Goal: Feedback & Contribution: Contribute content

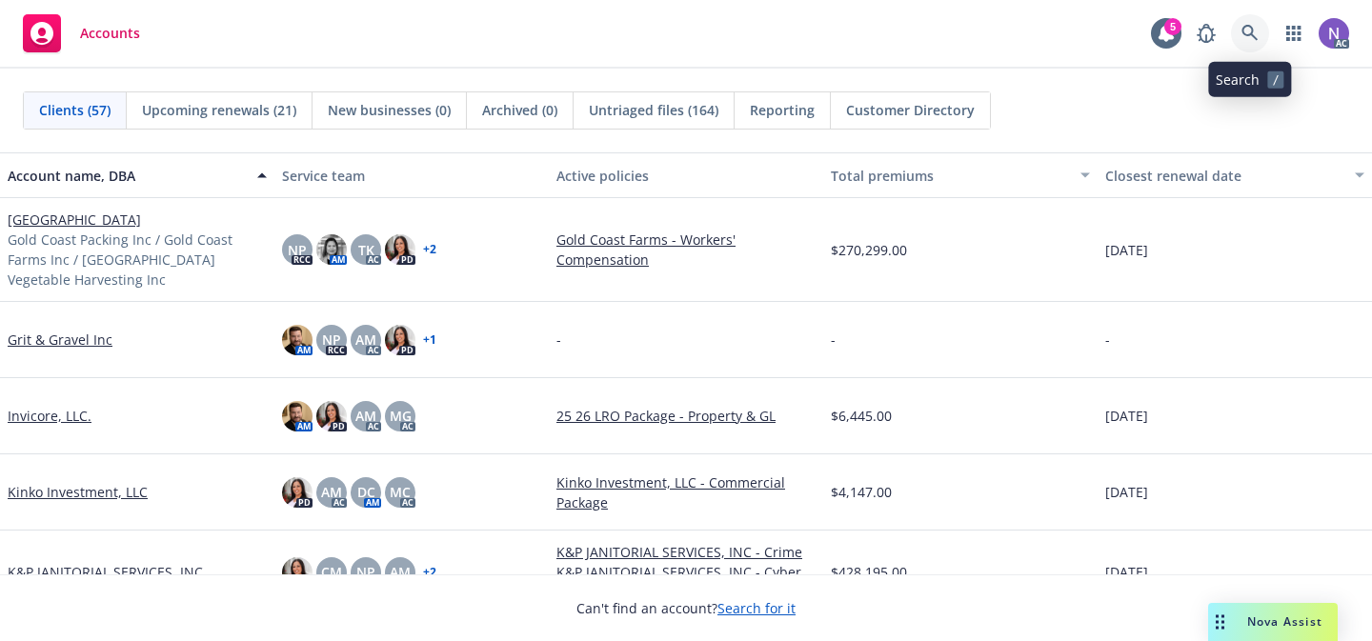
click at [1252, 25] on icon at bounding box center [1249, 33] width 17 height 17
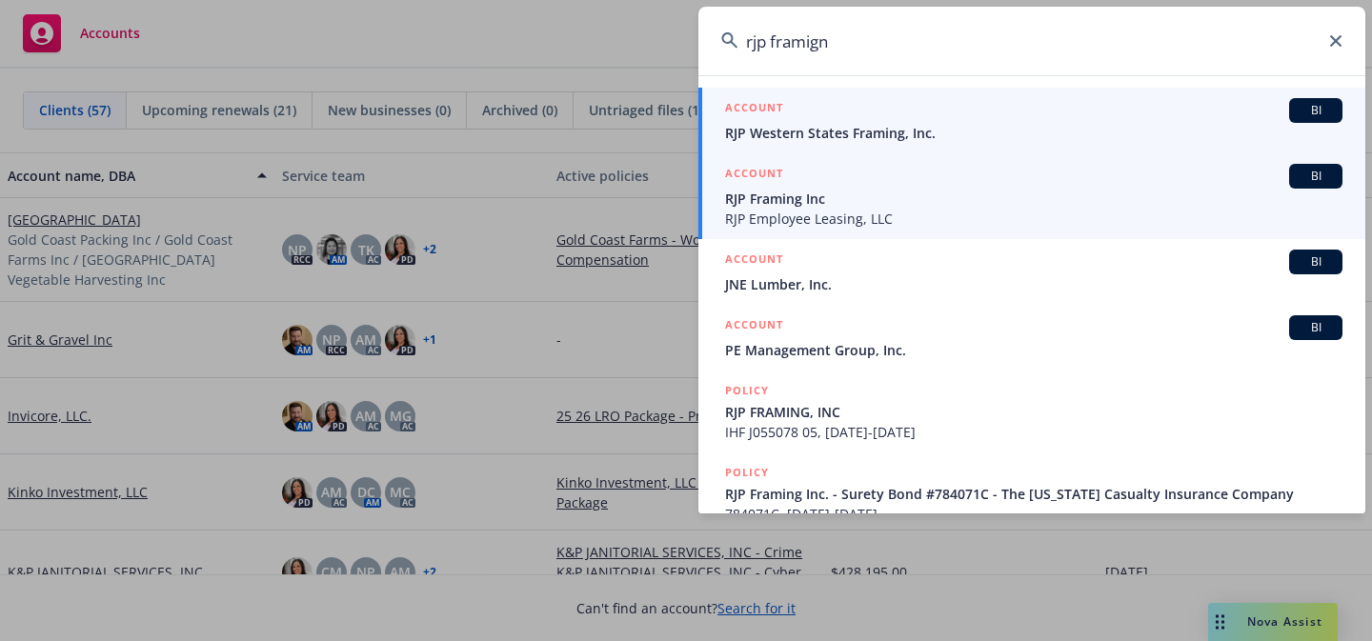
type input "rjp framign"
click at [919, 198] on span "RJP Framing Inc" at bounding box center [1033, 199] width 617 height 20
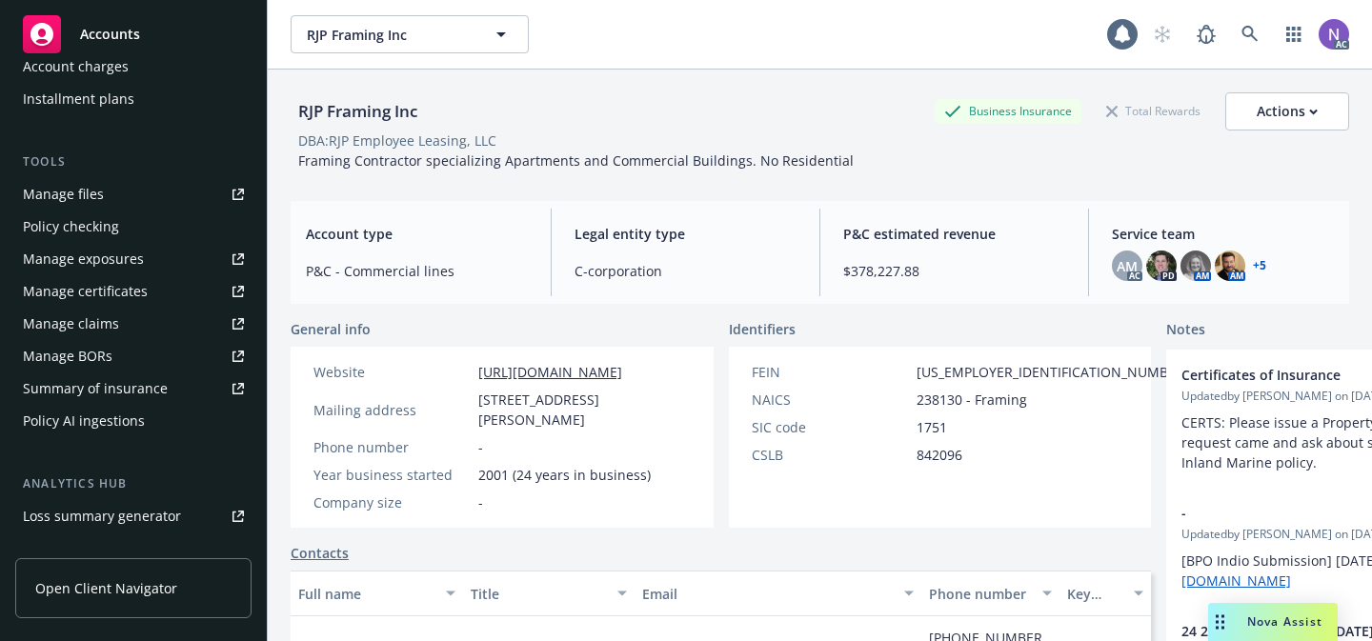
scroll to position [522, 0]
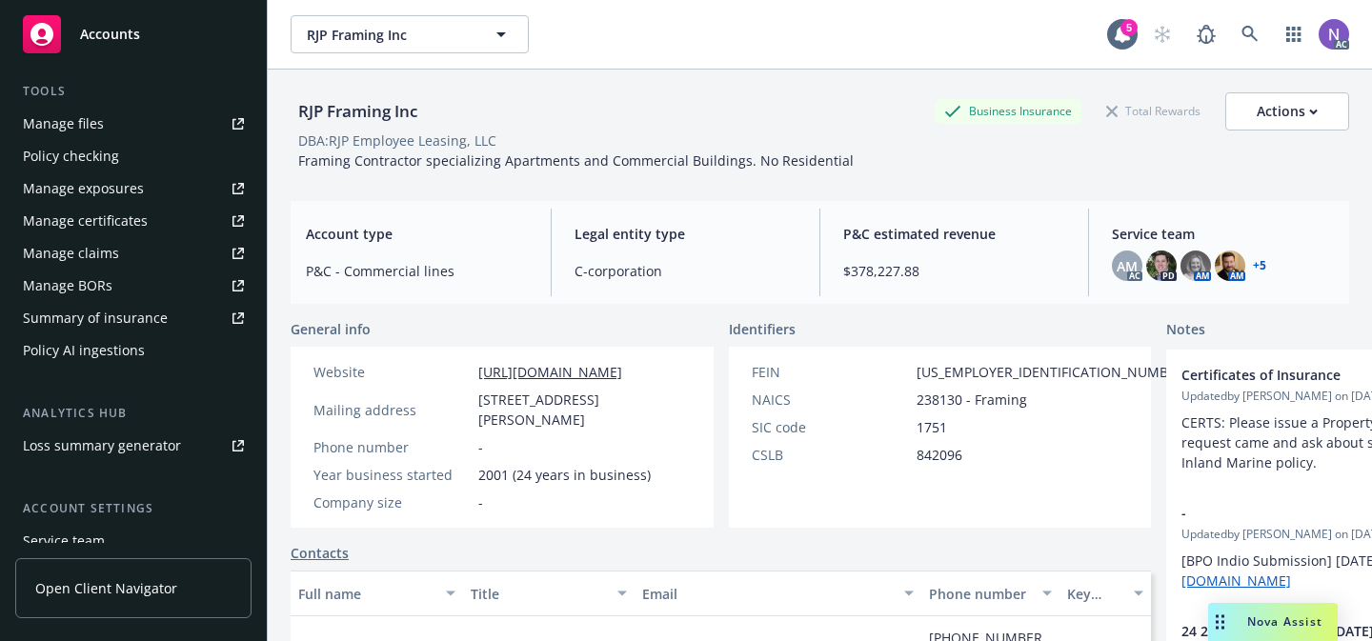
click at [149, 194] on link "Manage exposures" at bounding box center [133, 188] width 236 height 30
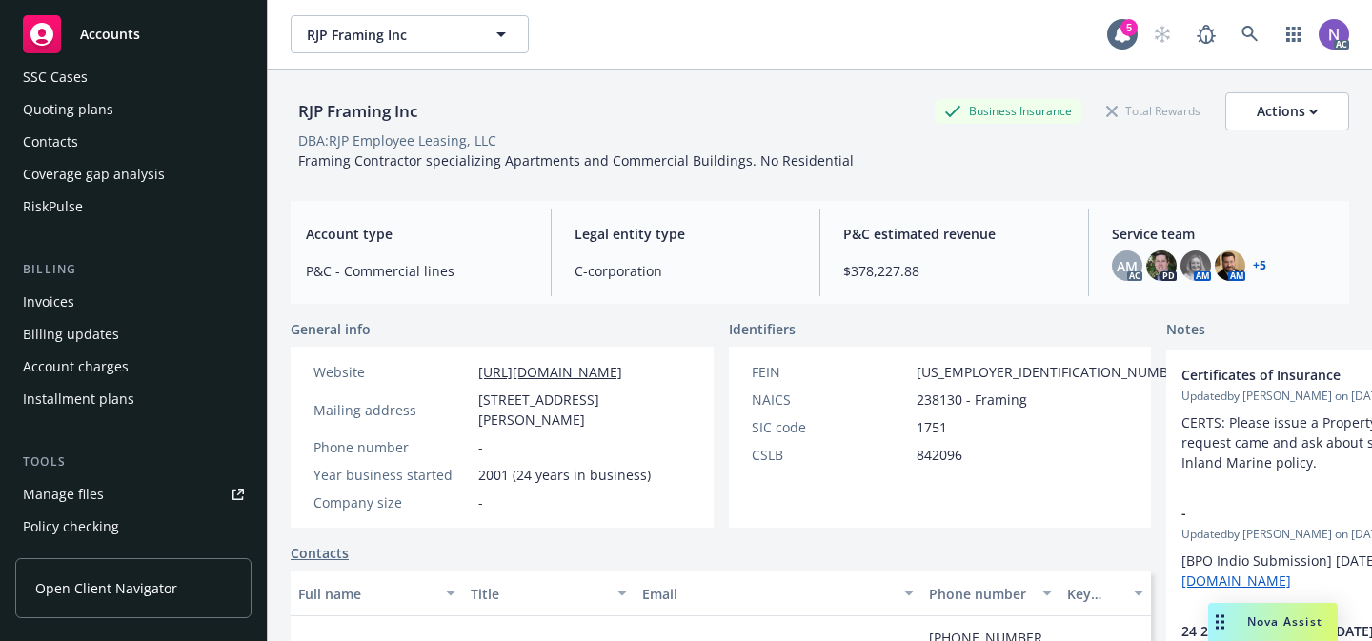
scroll to position [0, 0]
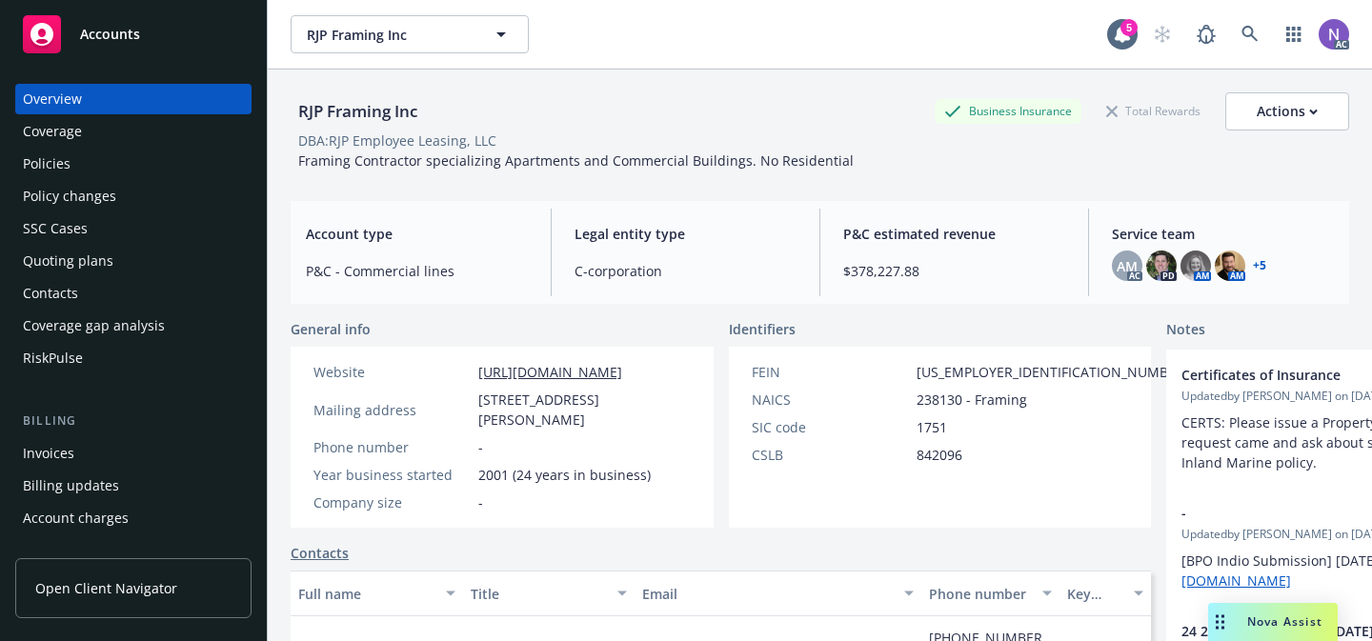
click at [132, 260] on div "Quoting plans" at bounding box center [133, 261] width 221 height 30
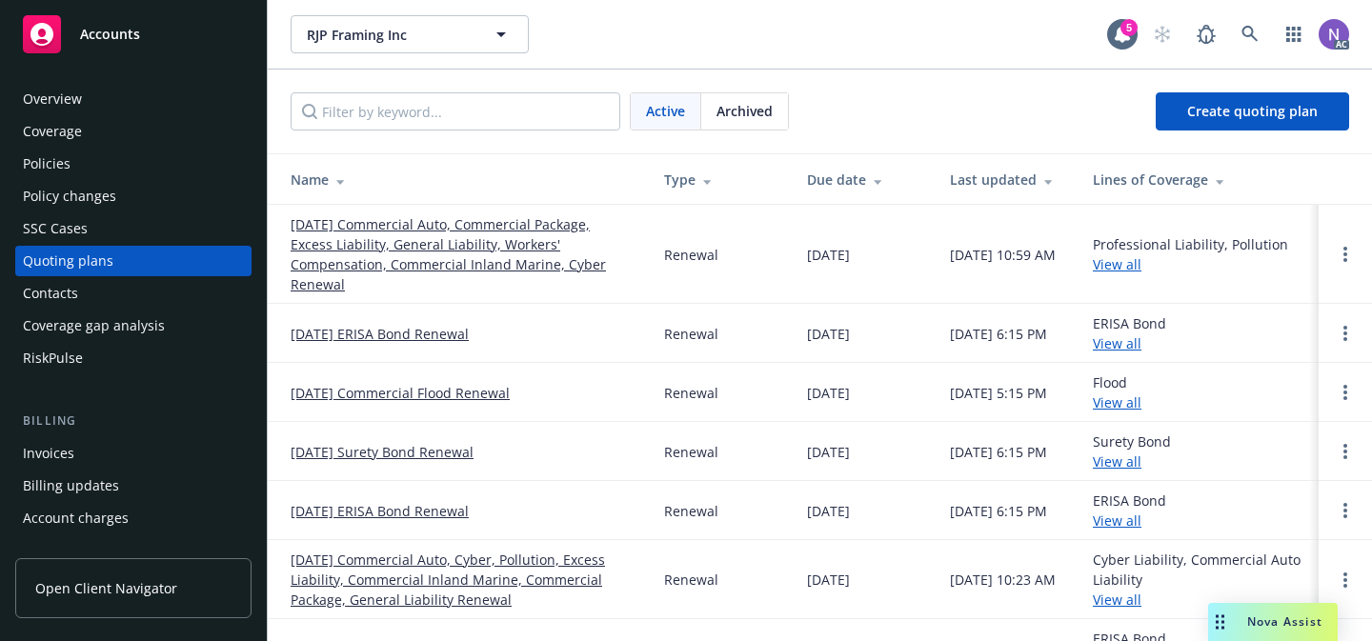
click at [521, 568] on link "07/01/24 Commercial Auto, Cyber, Pollution, Excess Liability, Commercial Inland…" at bounding box center [461, 580] width 343 height 60
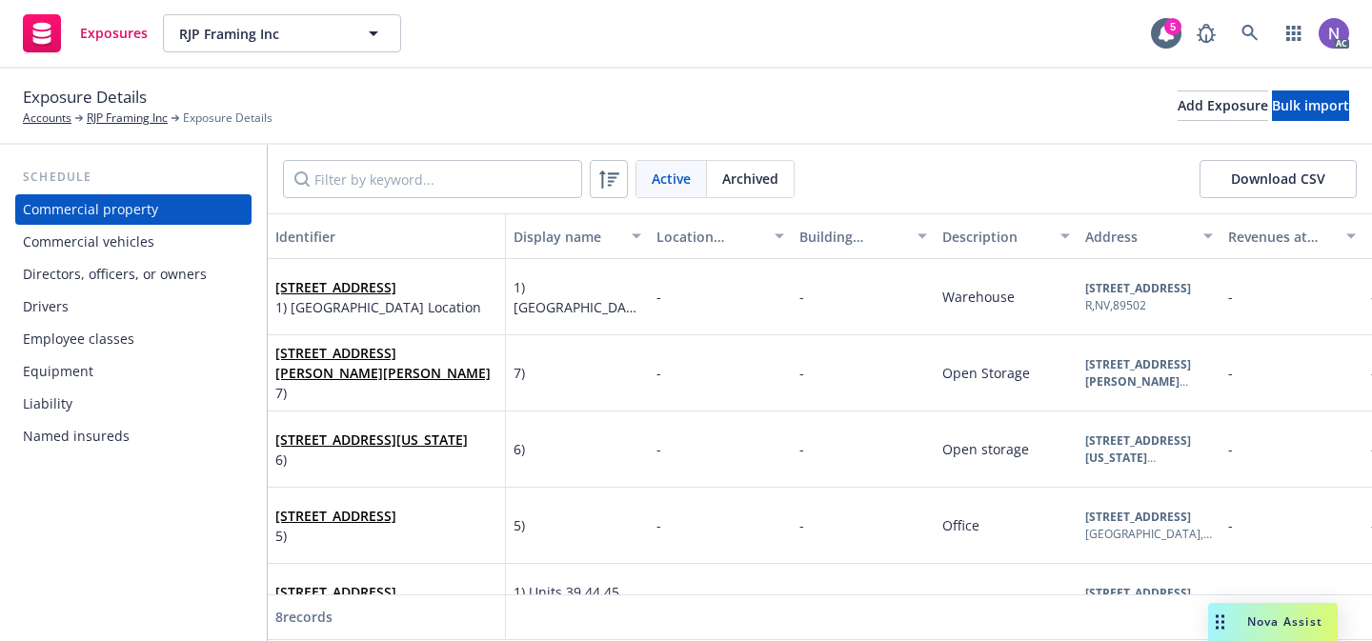
click at [141, 305] on div "Drivers" at bounding box center [133, 306] width 221 height 30
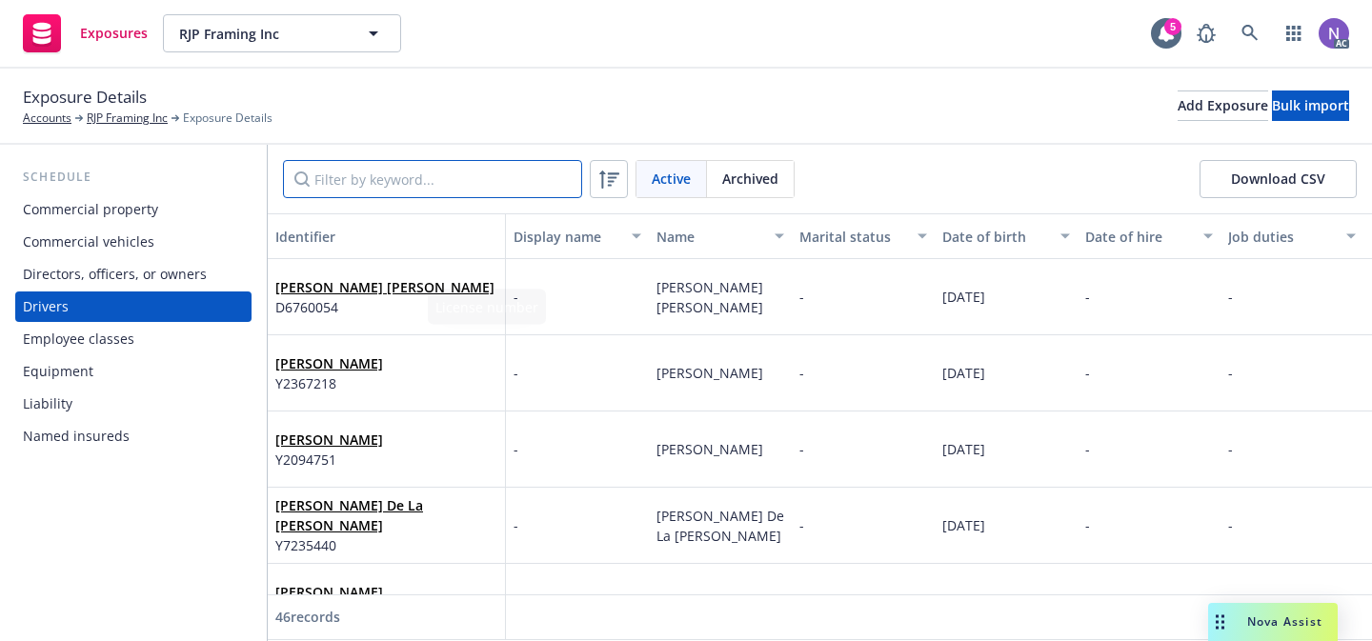
click at [431, 160] on input "Filter by keyword..." at bounding box center [432, 179] width 299 height 38
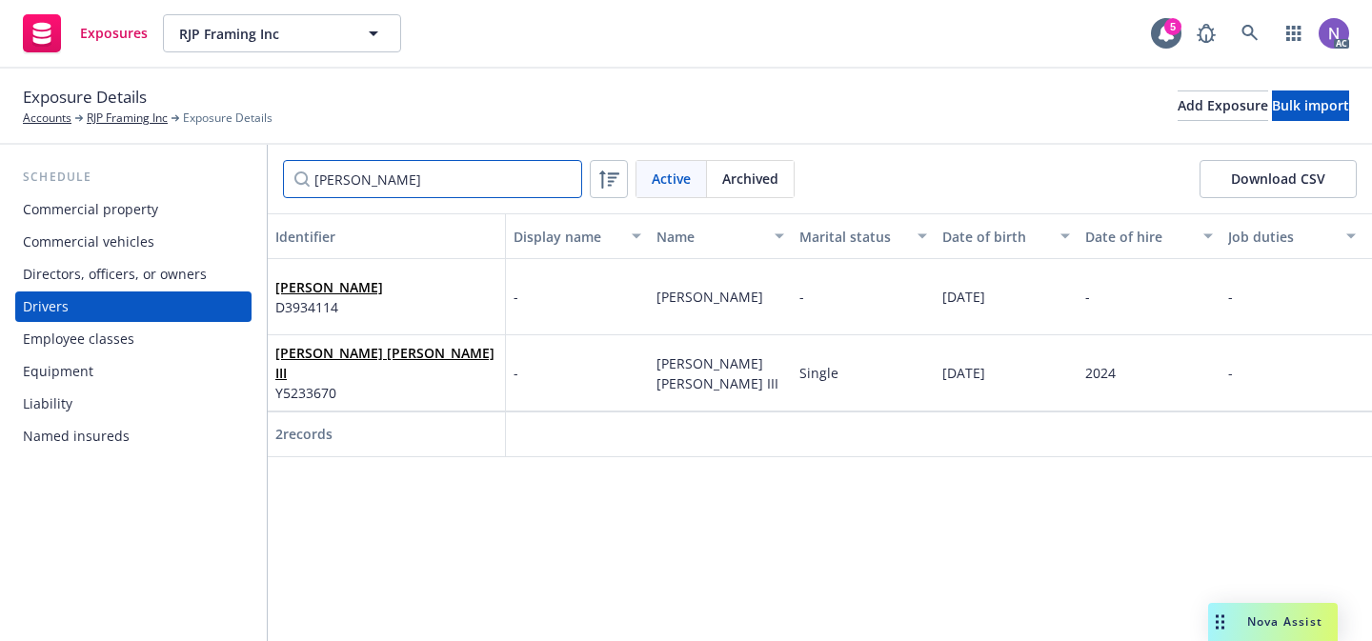
click at [513, 184] on input "joe" at bounding box center [432, 179] width 299 height 38
paste input "07/16/1963"
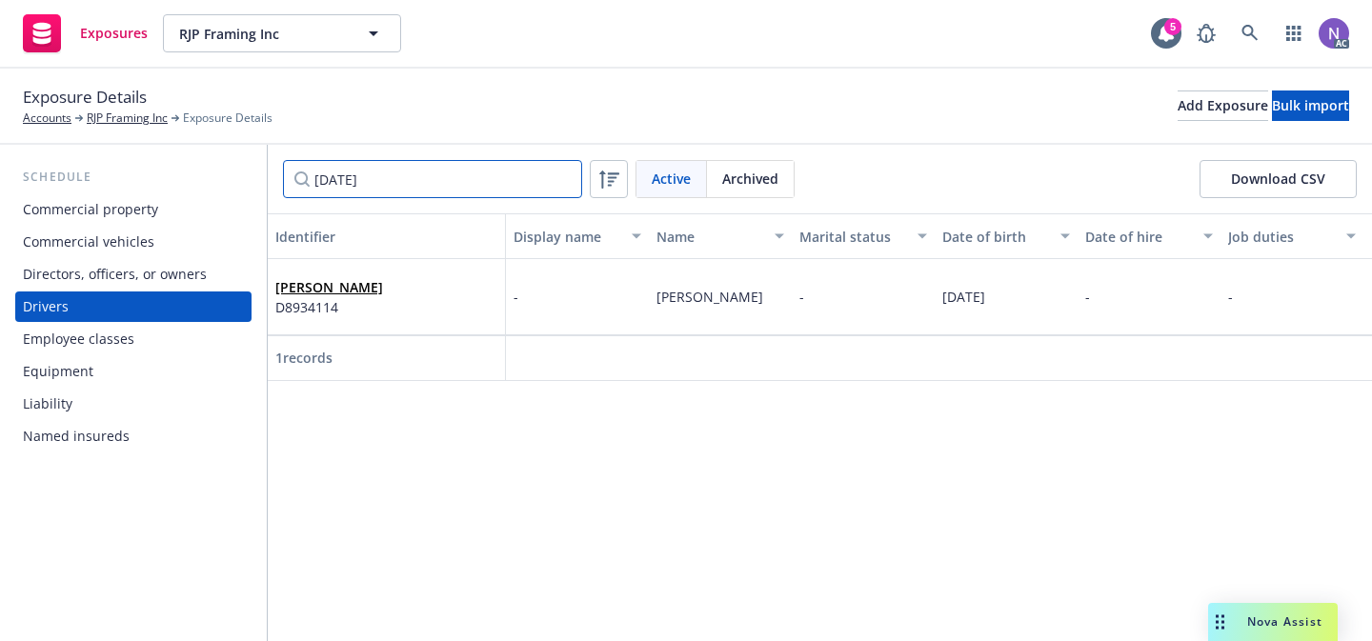
drag, startPoint x: 442, startPoint y: 171, endPoint x: 104, endPoint y: 149, distance: 338.9
click at [104, 149] on div "Schedule Commercial property Commercial vehicles Directors, officers, or owners…" at bounding box center [686, 393] width 1372 height 496
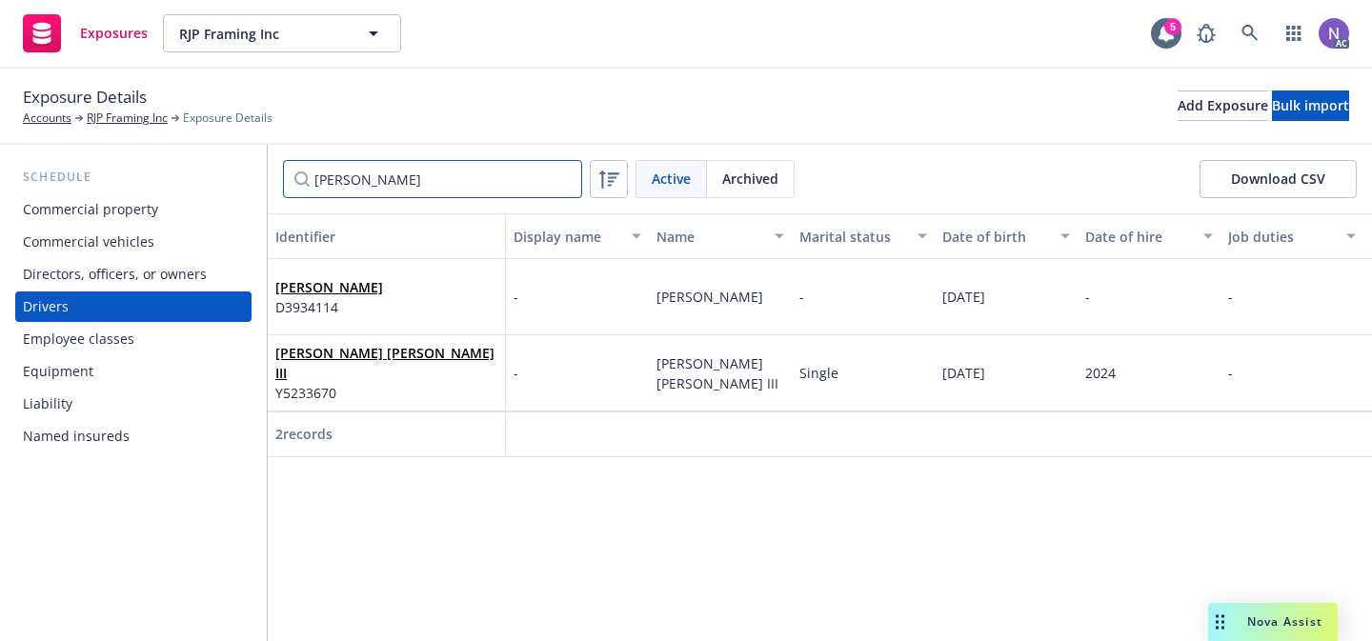
scroll to position [0, 122]
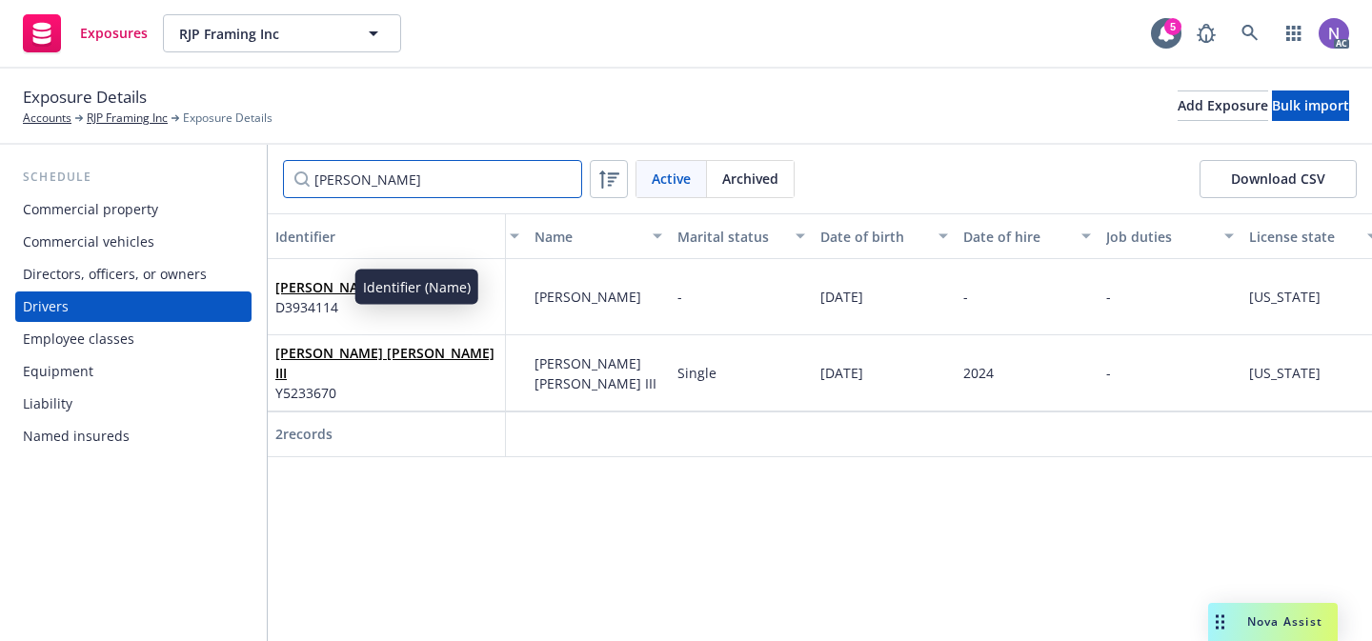
type input "joe"
click at [294, 278] on link "Joe Payne" at bounding box center [329, 287] width 108 height 18
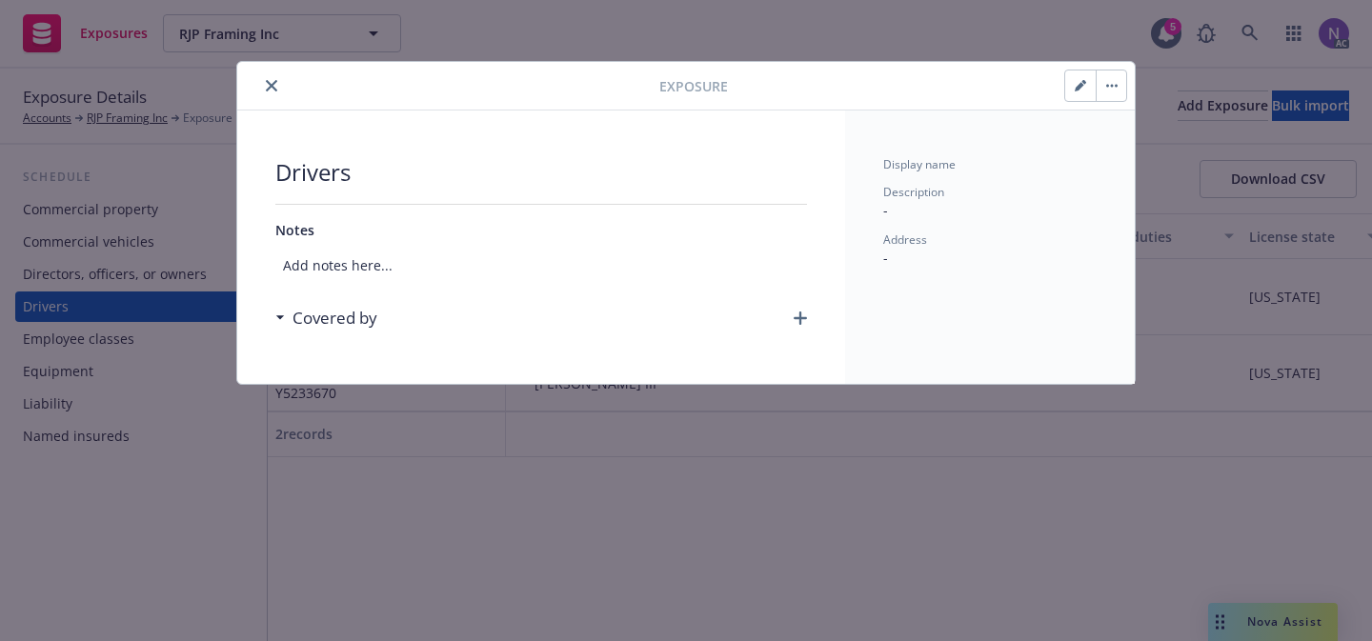
click at [1066, 92] on button "button" at bounding box center [1080, 85] width 30 height 30
select select "CA"
select select "VALID"
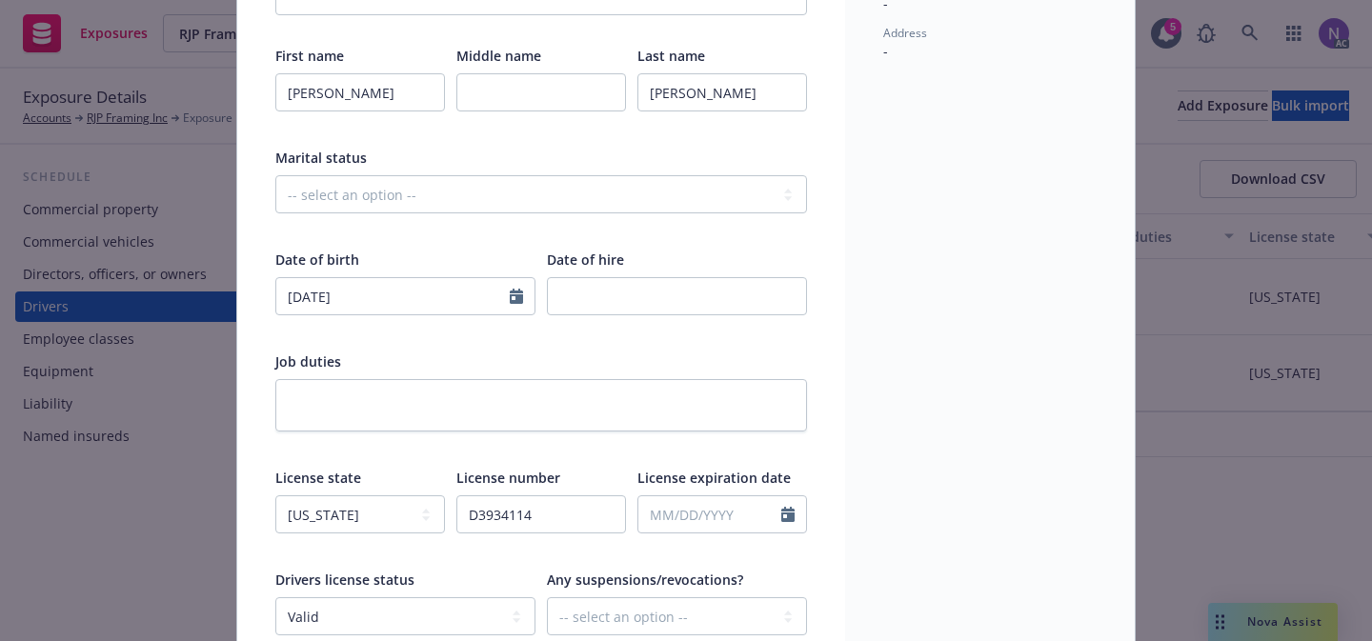
scroll to position [216, 0]
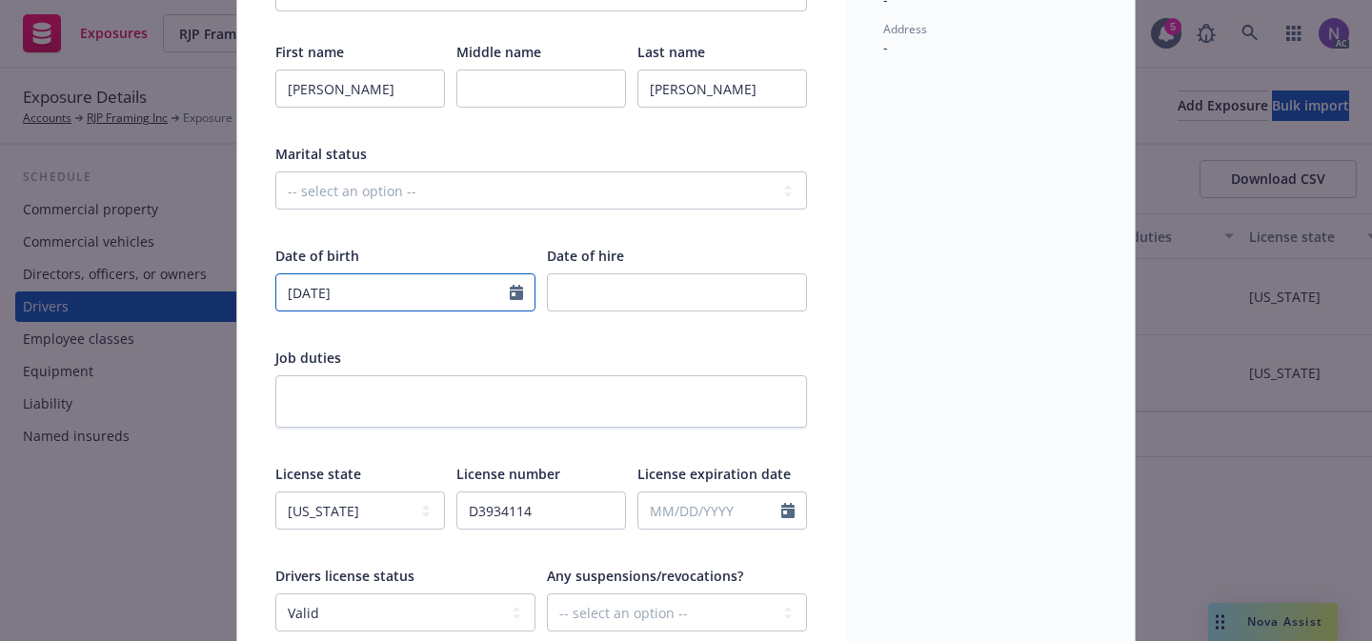
click at [440, 305] on input "07/16/2020" at bounding box center [392, 292] width 233 height 36
select select "7"
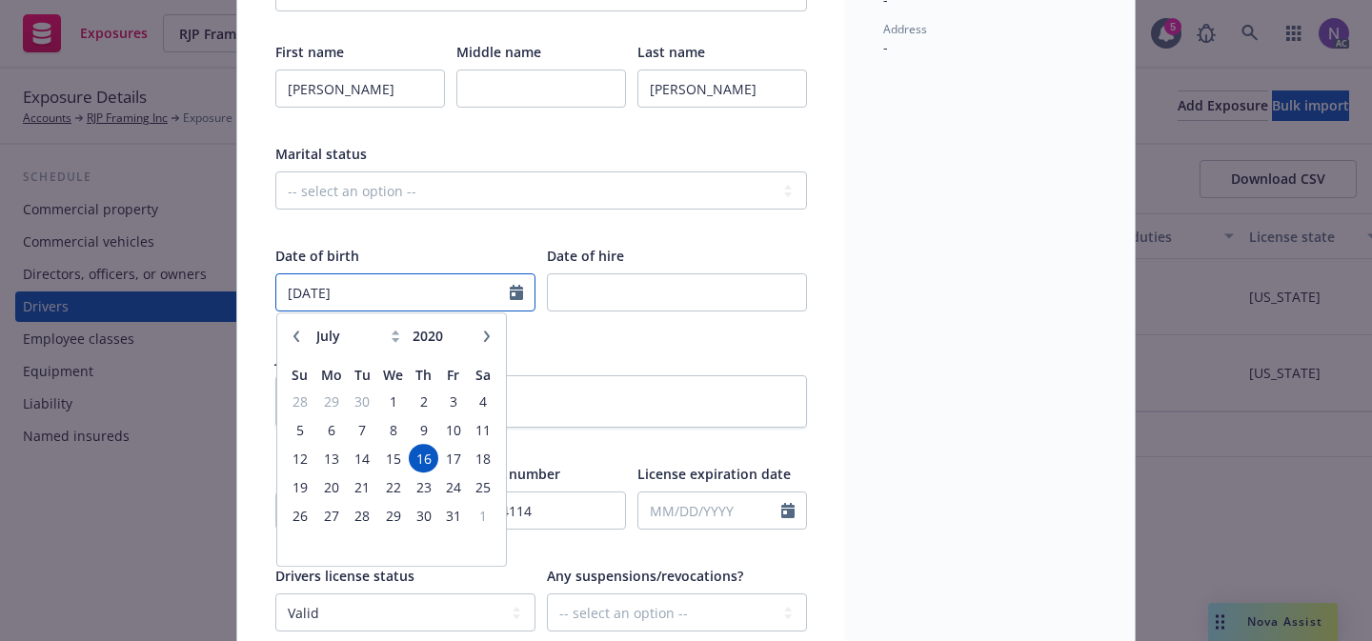
click at [440, 305] on input "07/16/2020" at bounding box center [392, 292] width 233 height 36
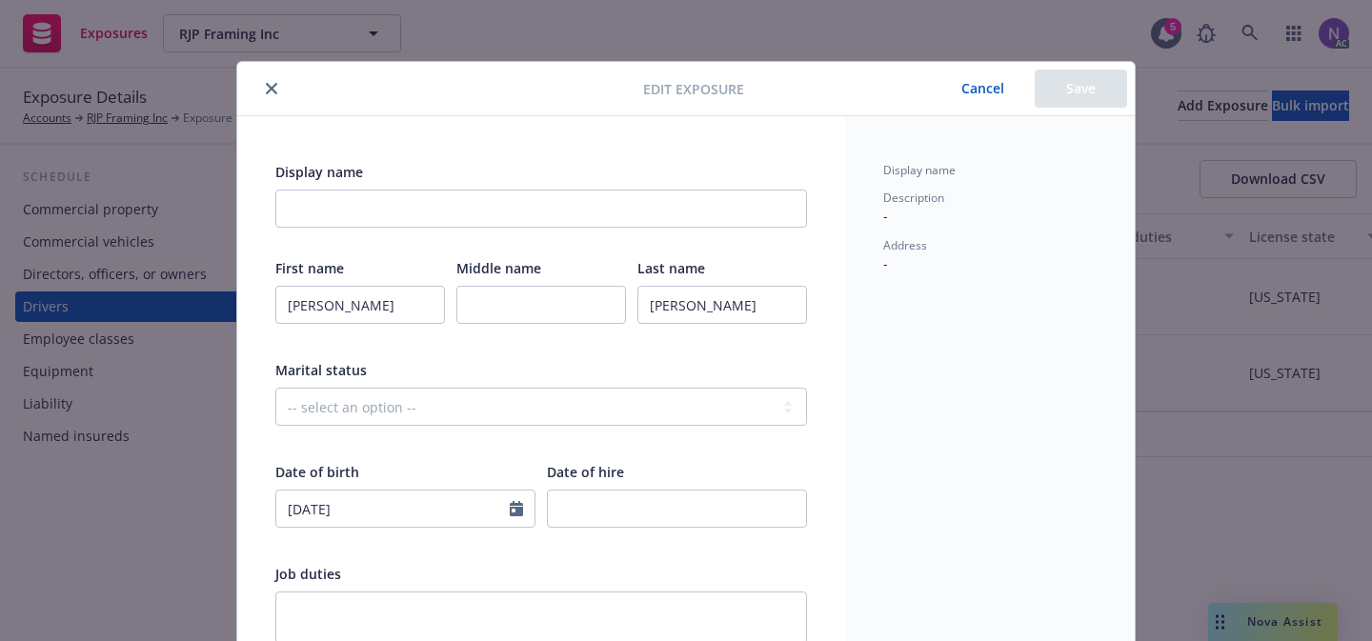
click at [989, 76] on button "Cancel" at bounding box center [983, 89] width 104 height 38
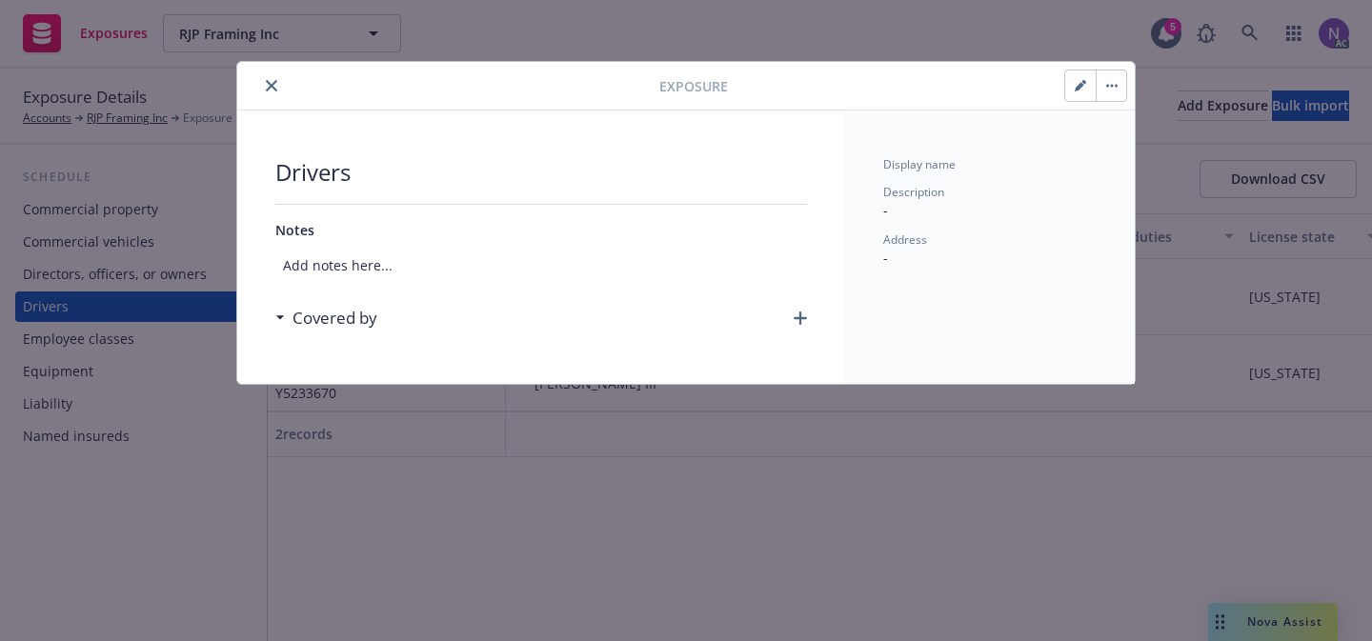
click at [272, 90] on icon "close" at bounding box center [271, 85] width 11 height 11
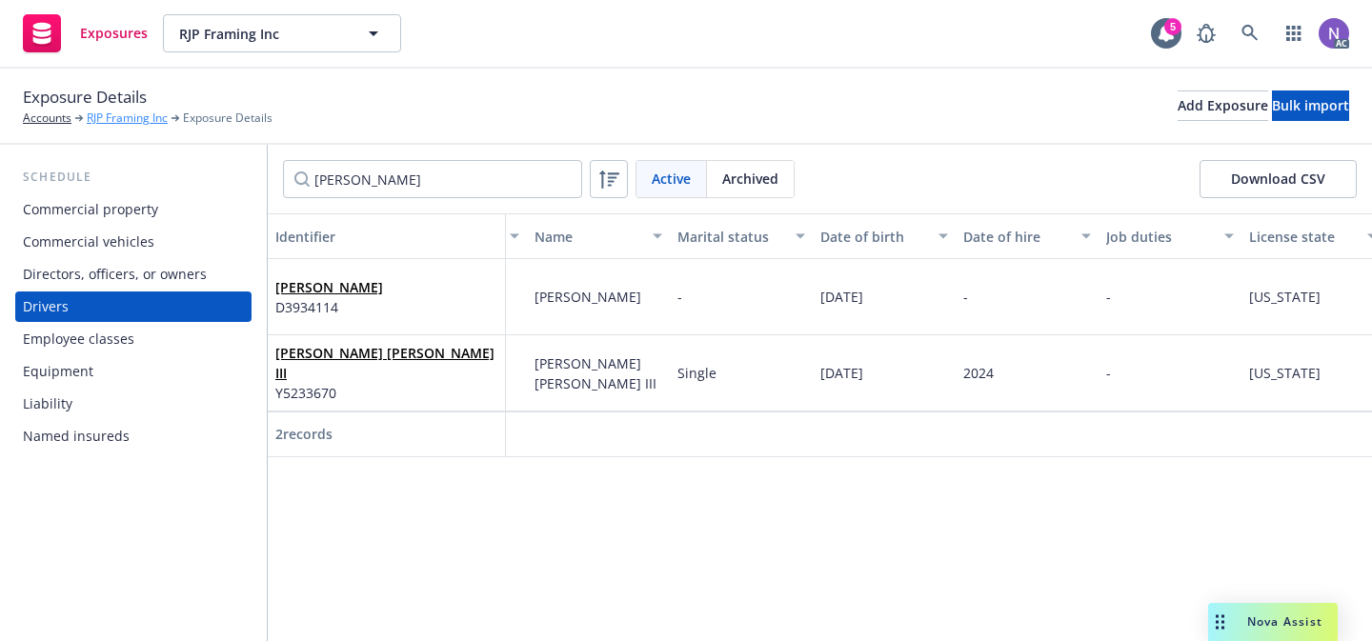
click at [154, 124] on link "RJP Framing Inc" at bounding box center [127, 118] width 81 height 17
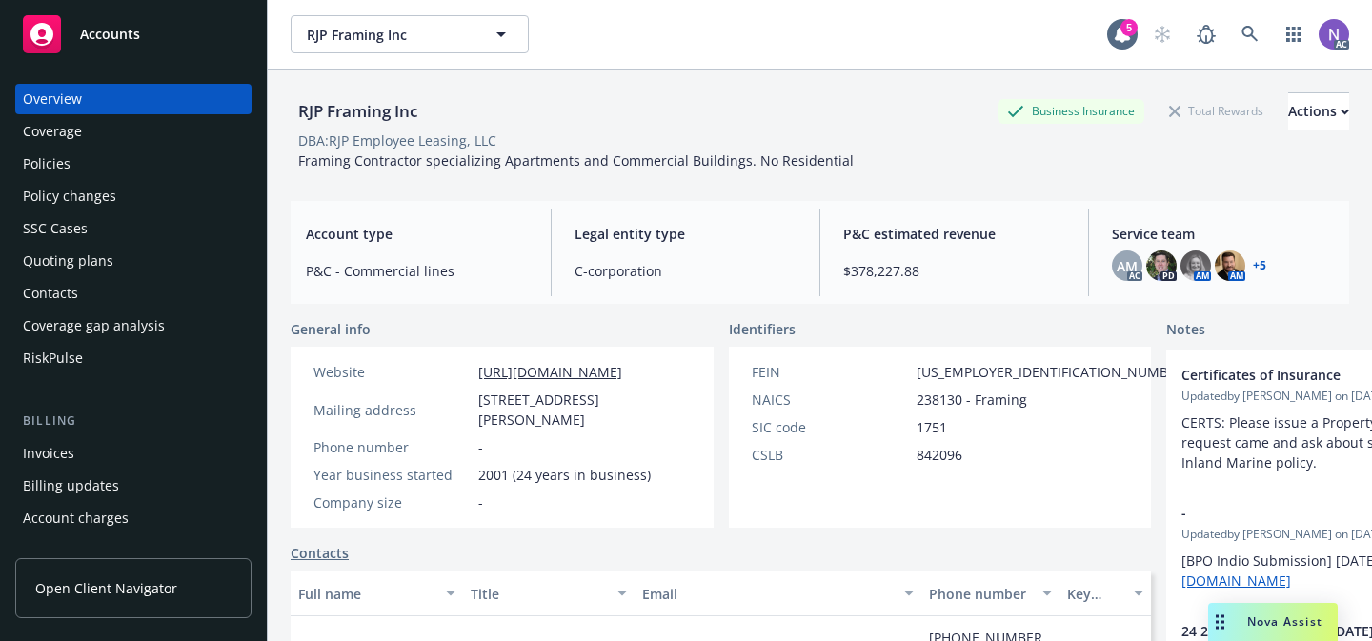
click at [111, 250] on div "Quoting plans" at bounding box center [133, 261] width 221 height 30
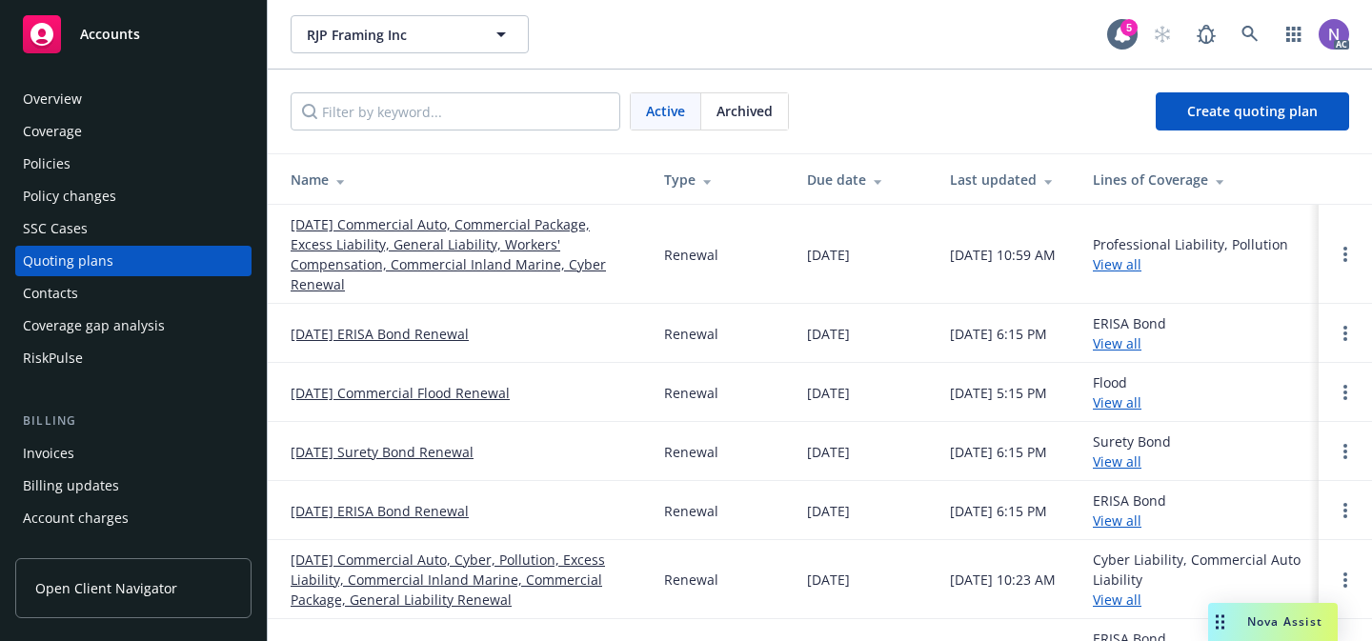
click at [514, 262] on link "12/01/25 Commercial Auto, Commercial Package, Excess Liability, General Liabili…" at bounding box center [461, 254] width 343 height 80
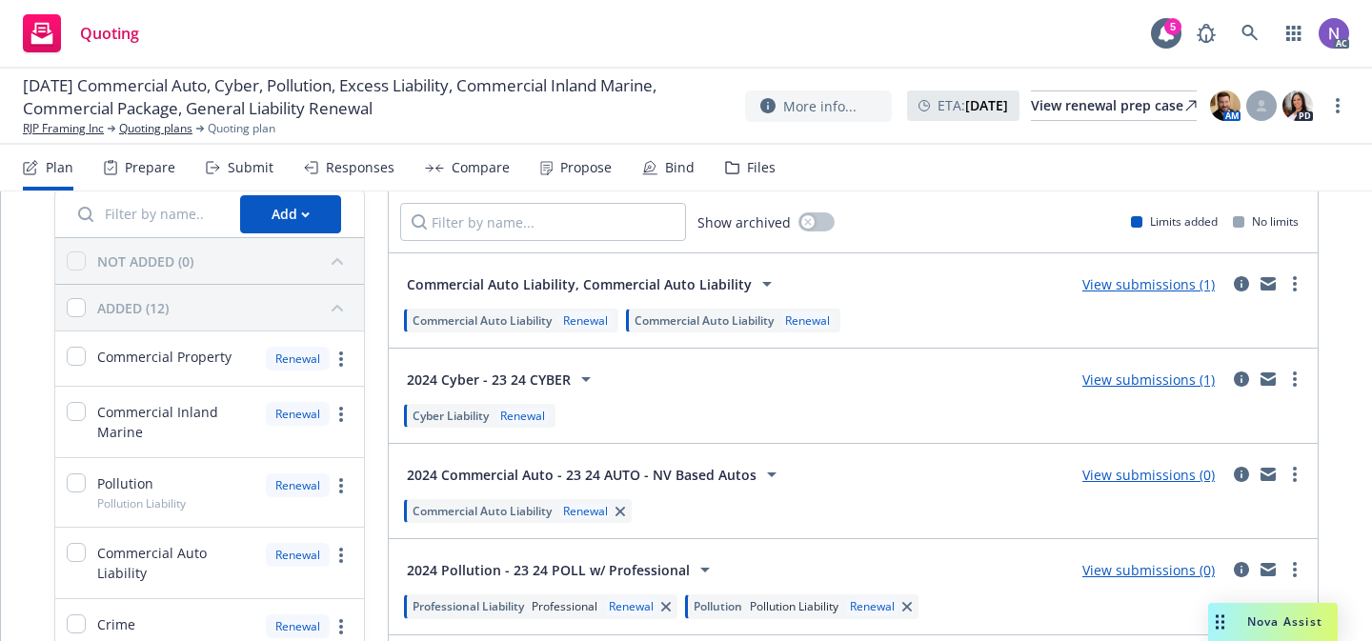
scroll to position [90, 0]
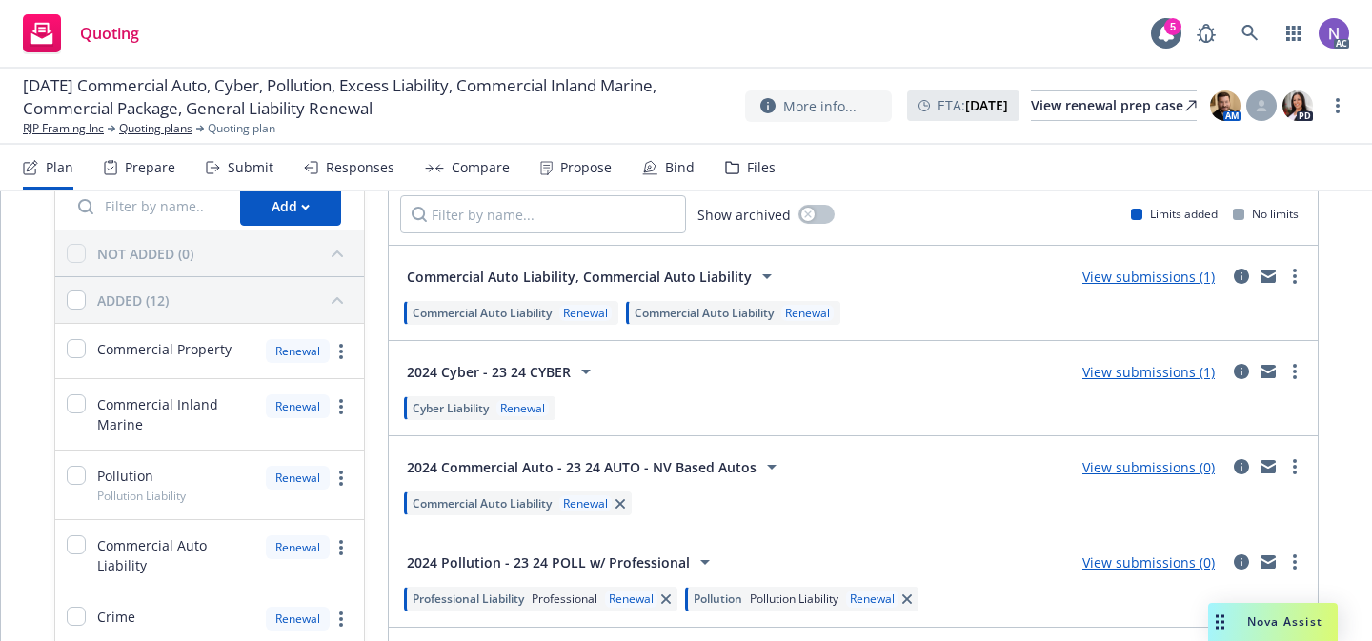
click at [732, 161] on div "Files" at bounding box center [750, 168] width 50 height 46
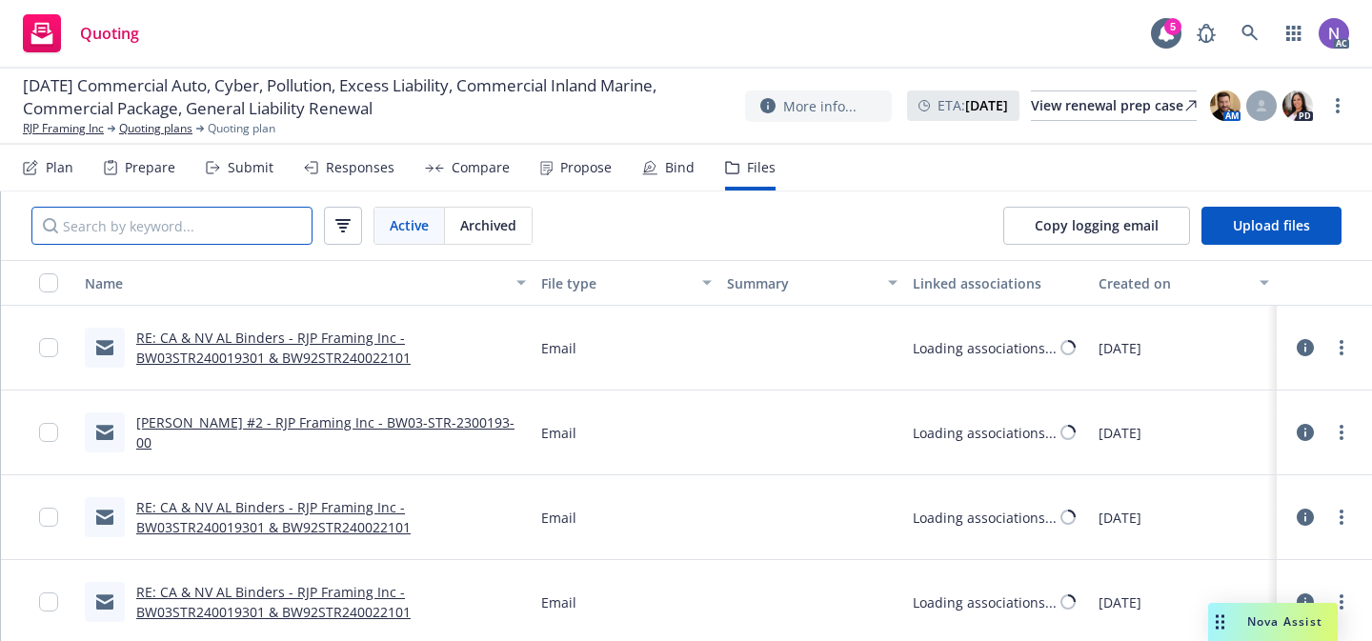
click at [212, 238] on input "Search by keyword..." at bounding box center [171, 226] width 281 height 38
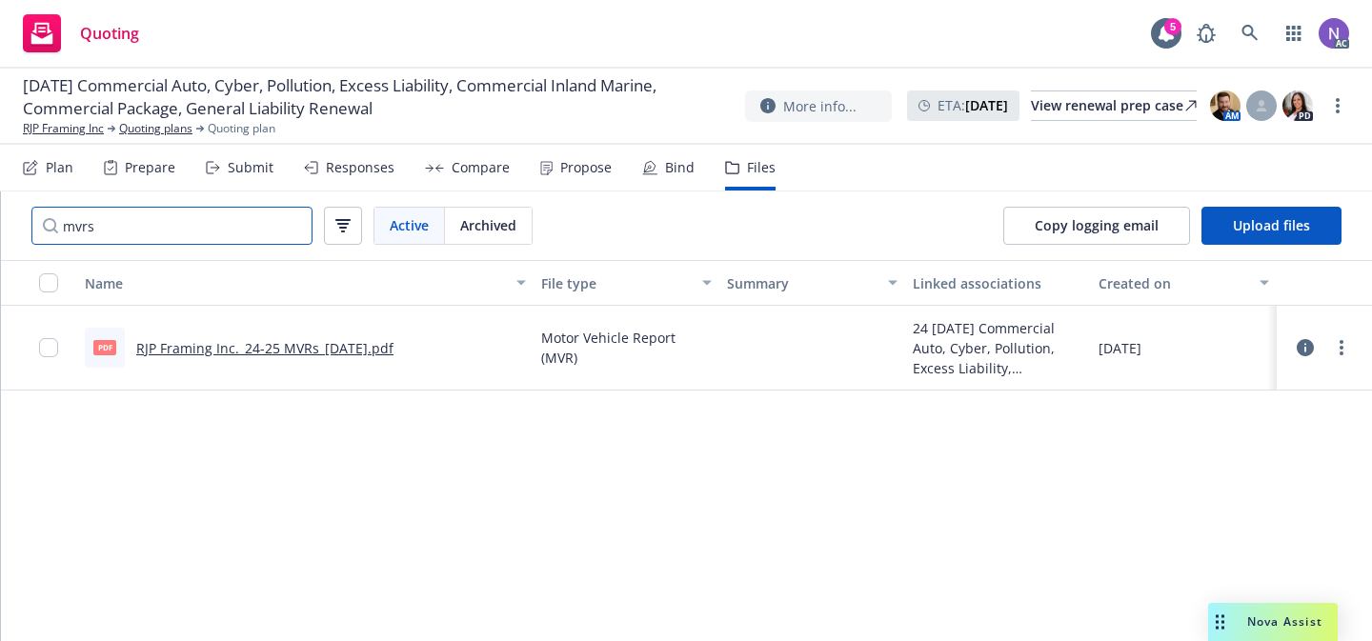
type input "mvrs"
click at [288, 343] on link "RJP Framing Inc._24-25 MVRs_06-14-2024.pdf" at bounding box center [264, 348] width 257 height 18
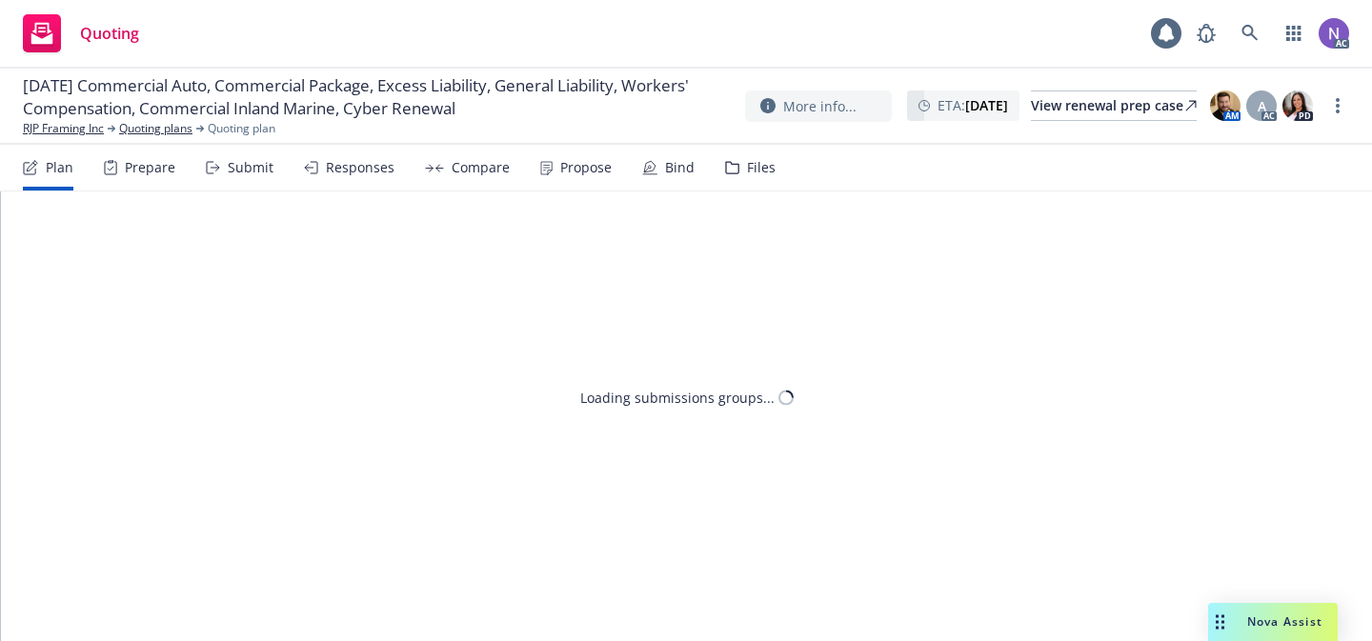
click at [753, 181] on div "Files" at bounding box center [750, 168] width 50 height 46
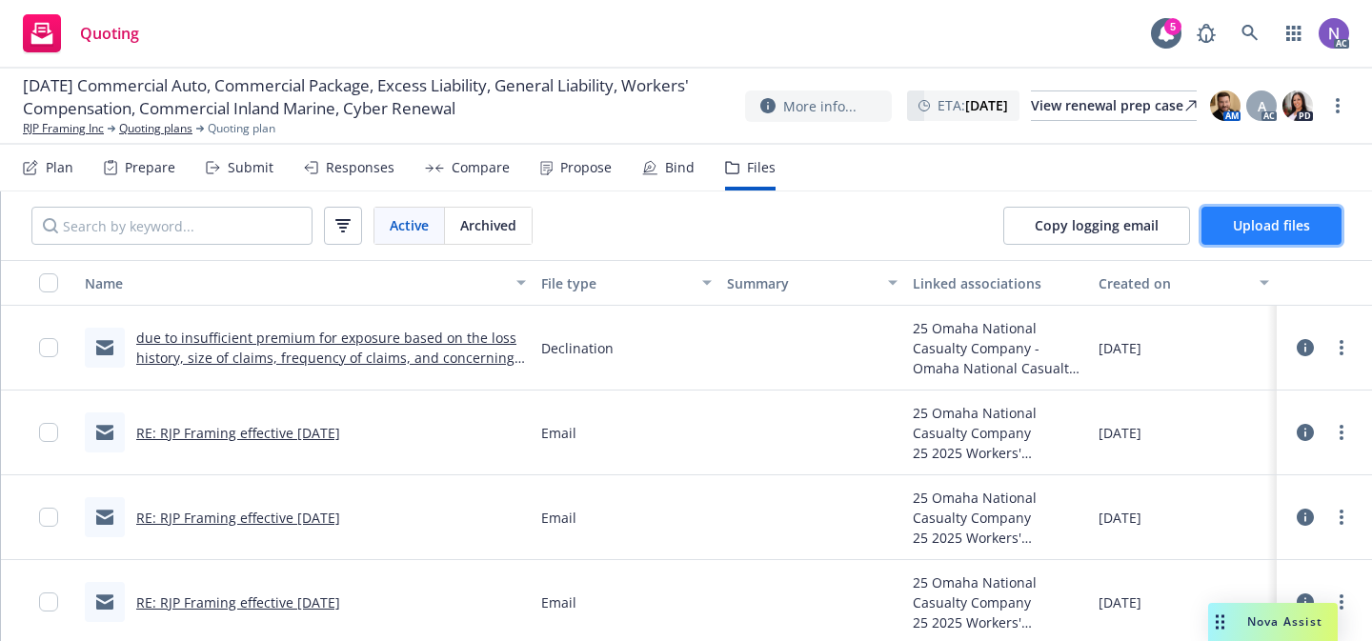
click at [1305, 239] on button "Upload files" at bounding box center [1271, 226] width 140 height 38
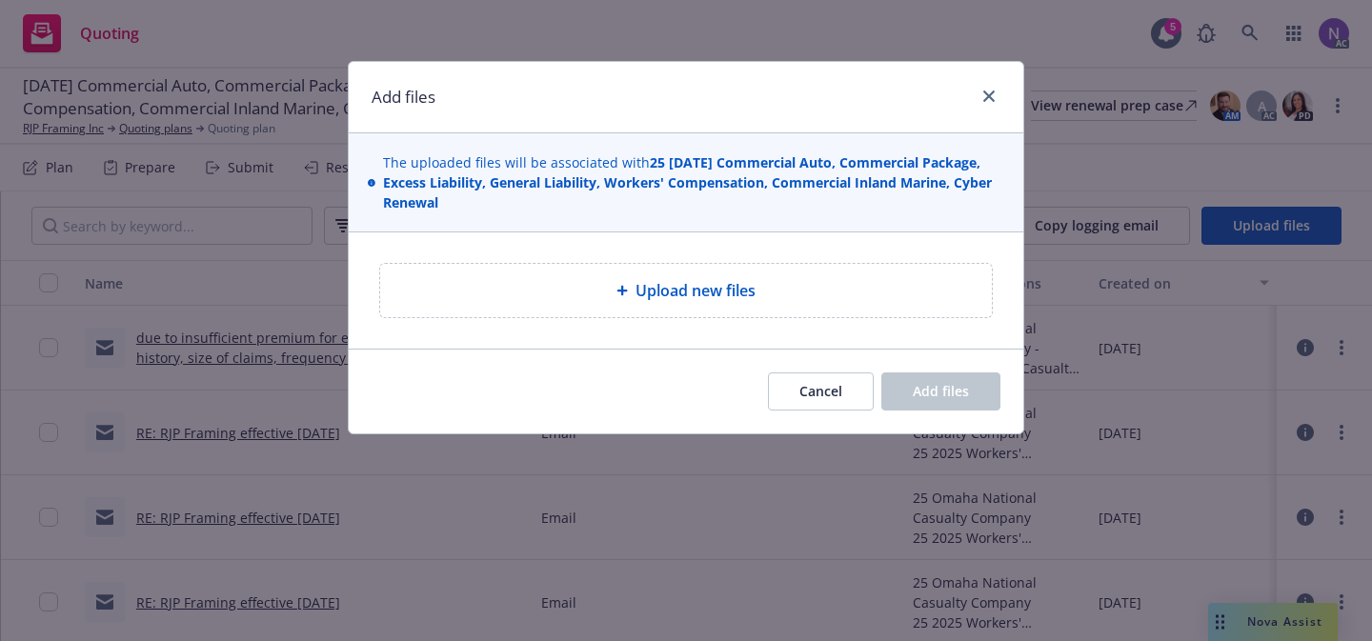
click at [825, 280] on div "Upload new files" at bounding box center [685, 290] width 581 height 23
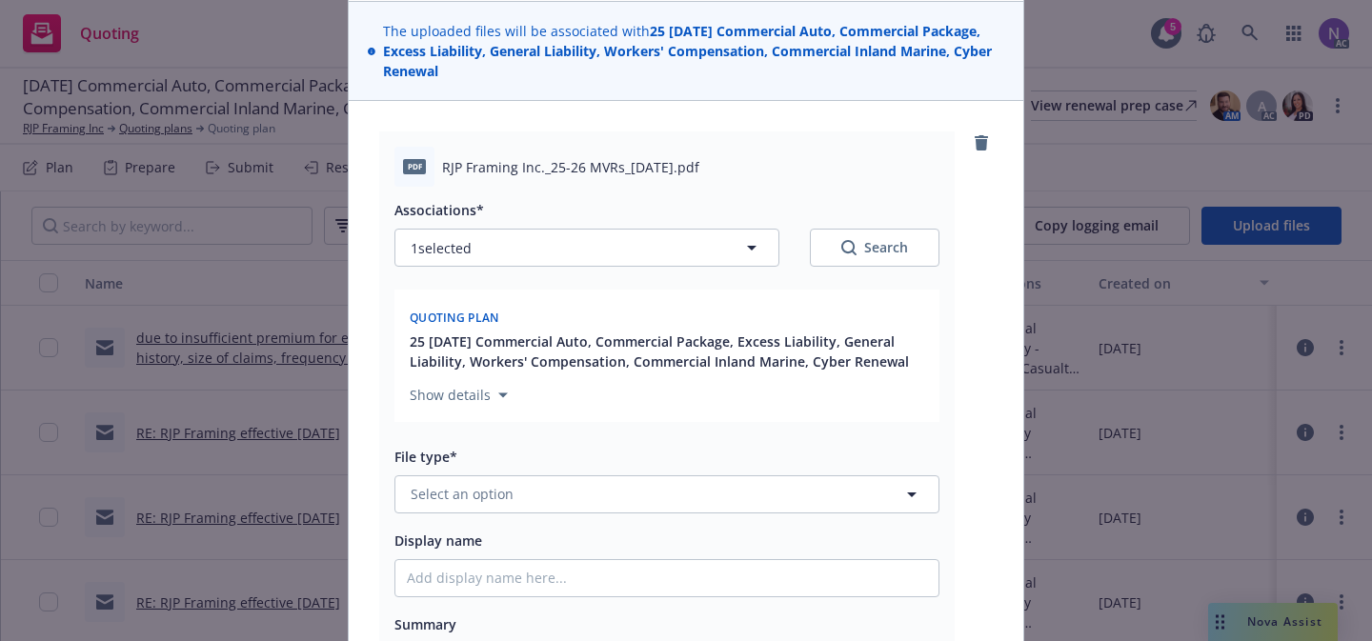
scroll to position [185, 0]
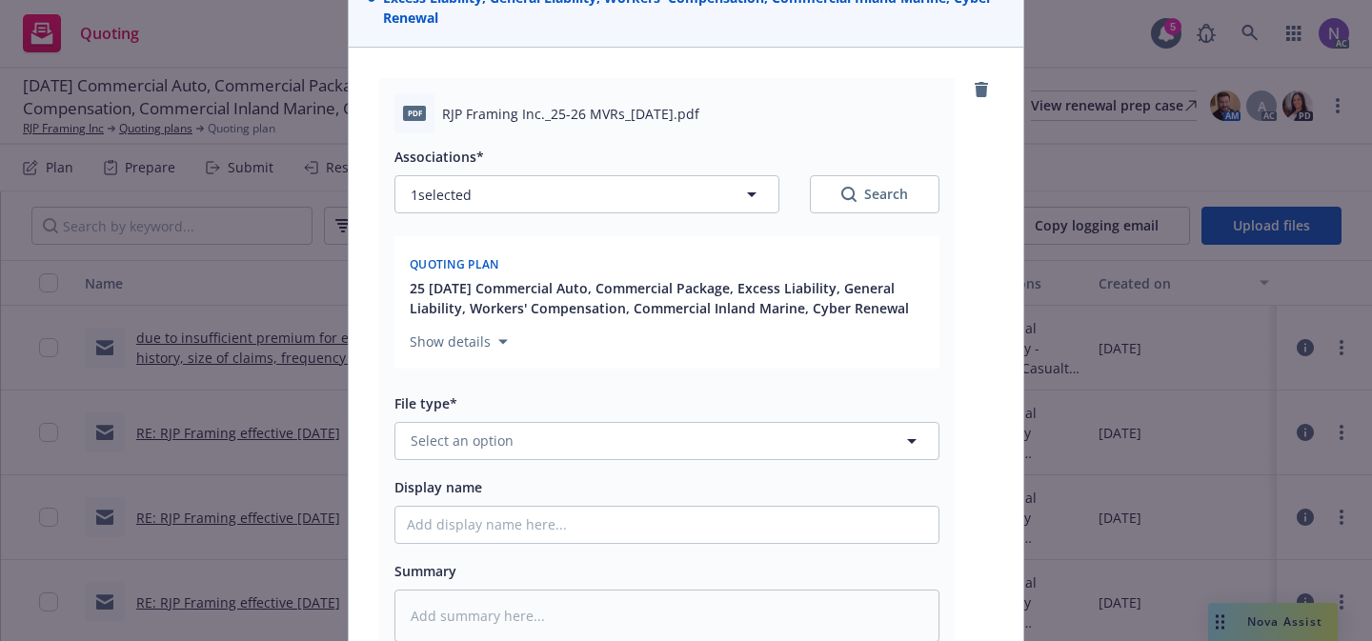
click at [473, 464] on div "Associations* 1 selected Search Quoting plan 25 [DATE] Commercial Auto, Commerc…" at bounding box center [666, 387] width 545 height 509
click at [480, 442] on span "Select an option" at bounding box center [461, 441] width 103 height 20
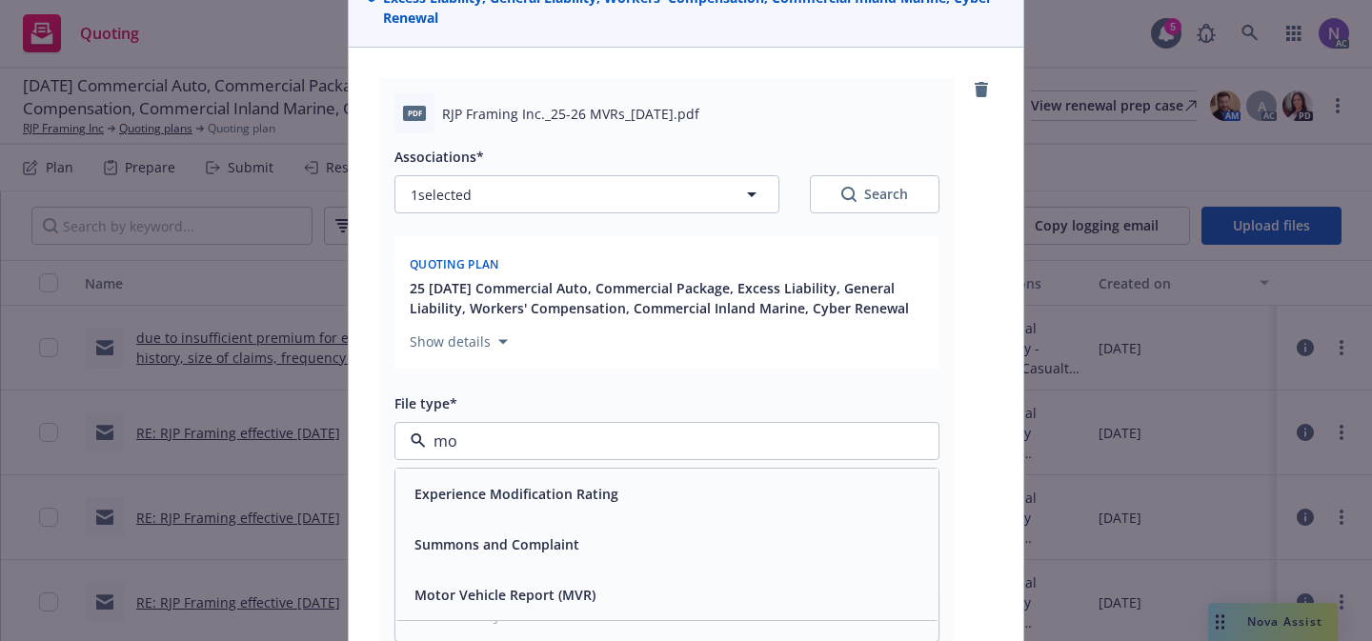
type input "mot"
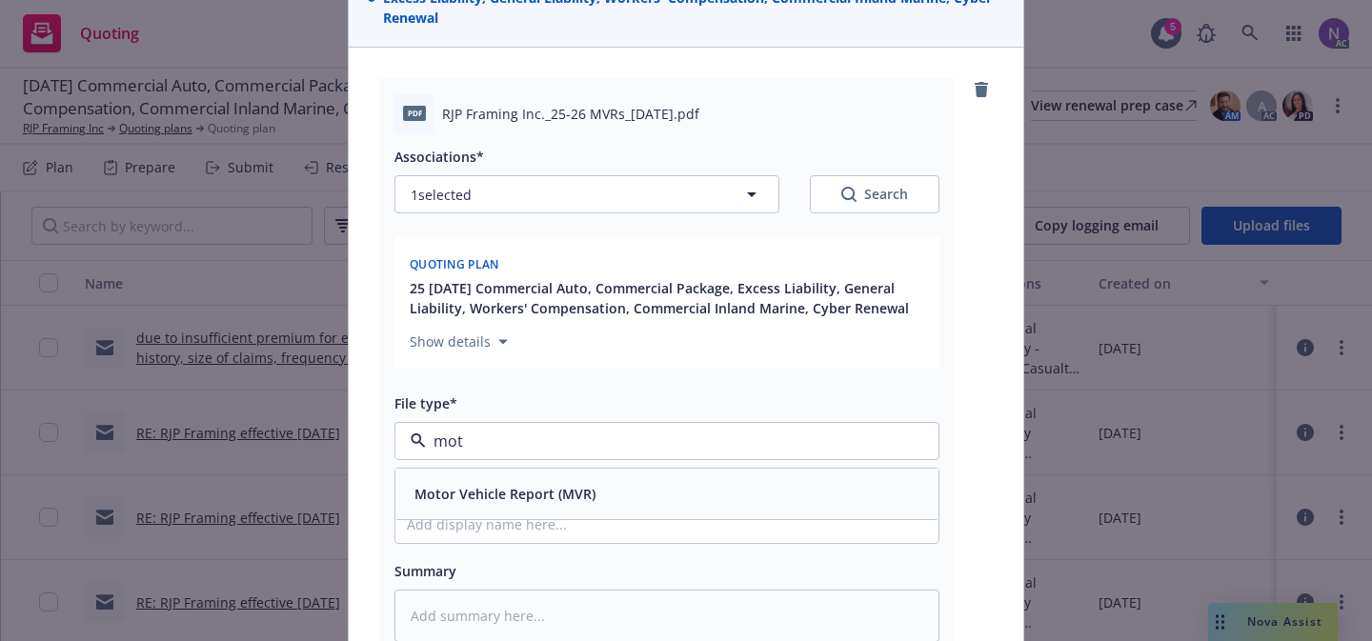
click at [521, 491] on span "Motor Vehicle Report (MVR)" at bounding box center [504, 494] width 181 height 20
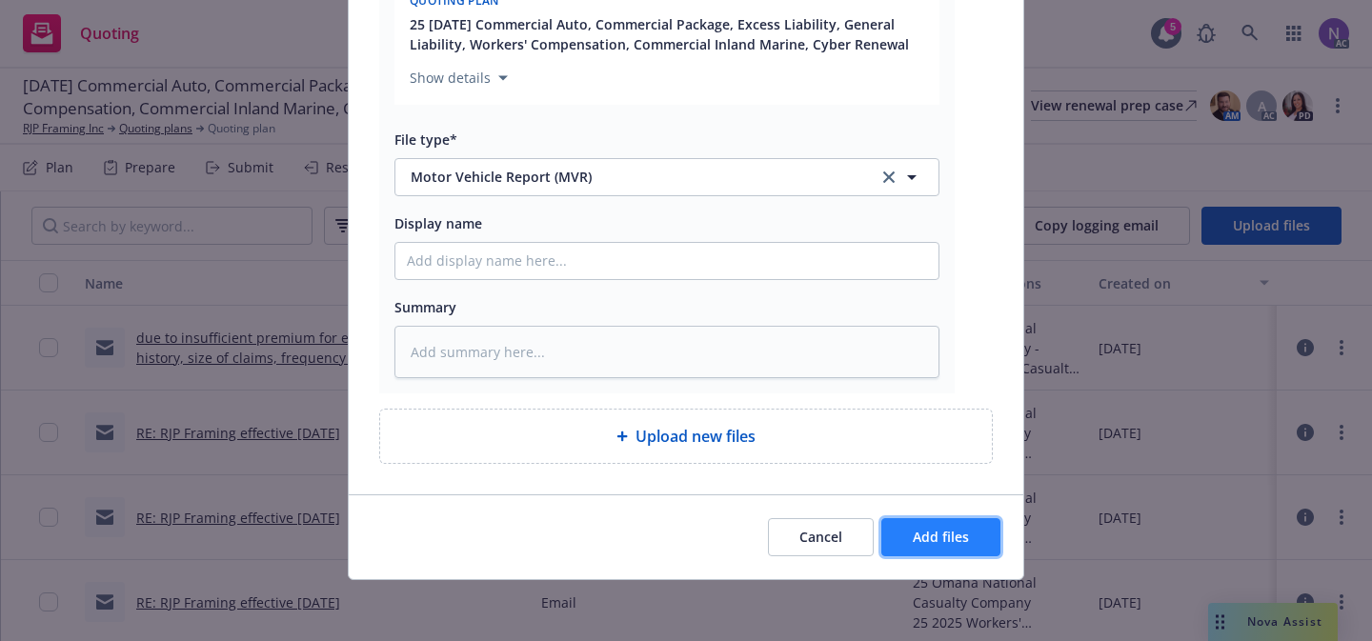
click at [928, 526] on button "Add files" at bounding box center [940, 537] width 119 height 38
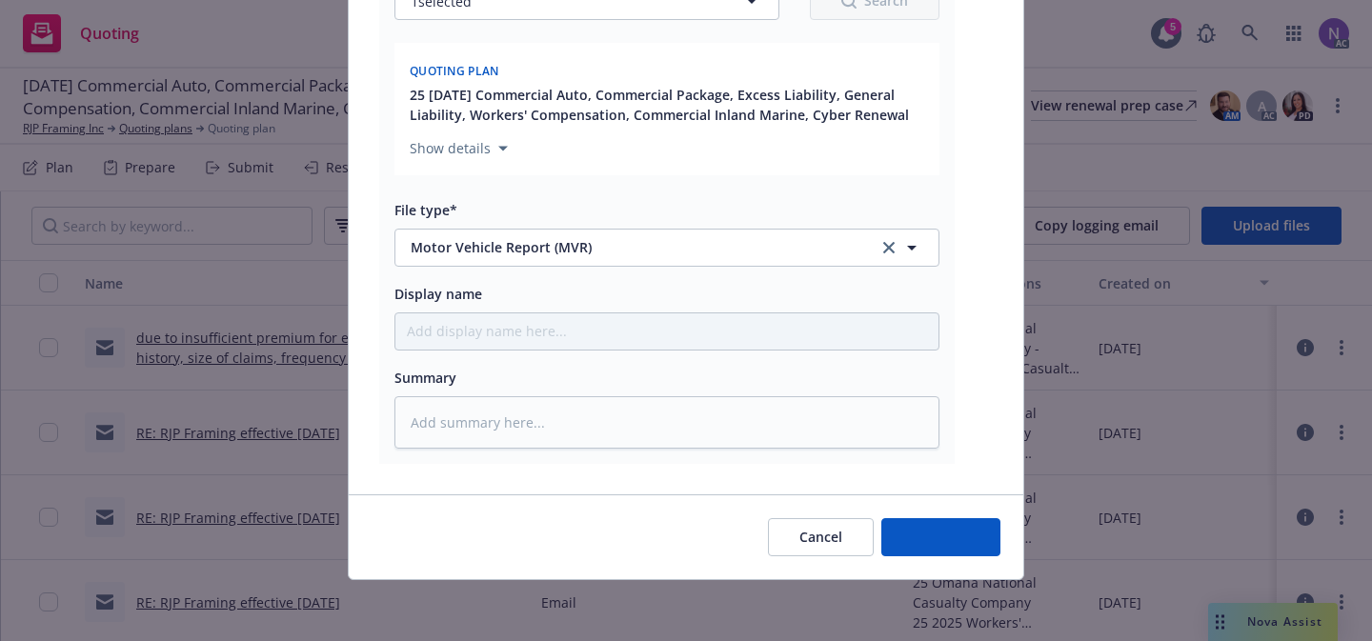
scroll to position [378, 0]
type textarea "x"
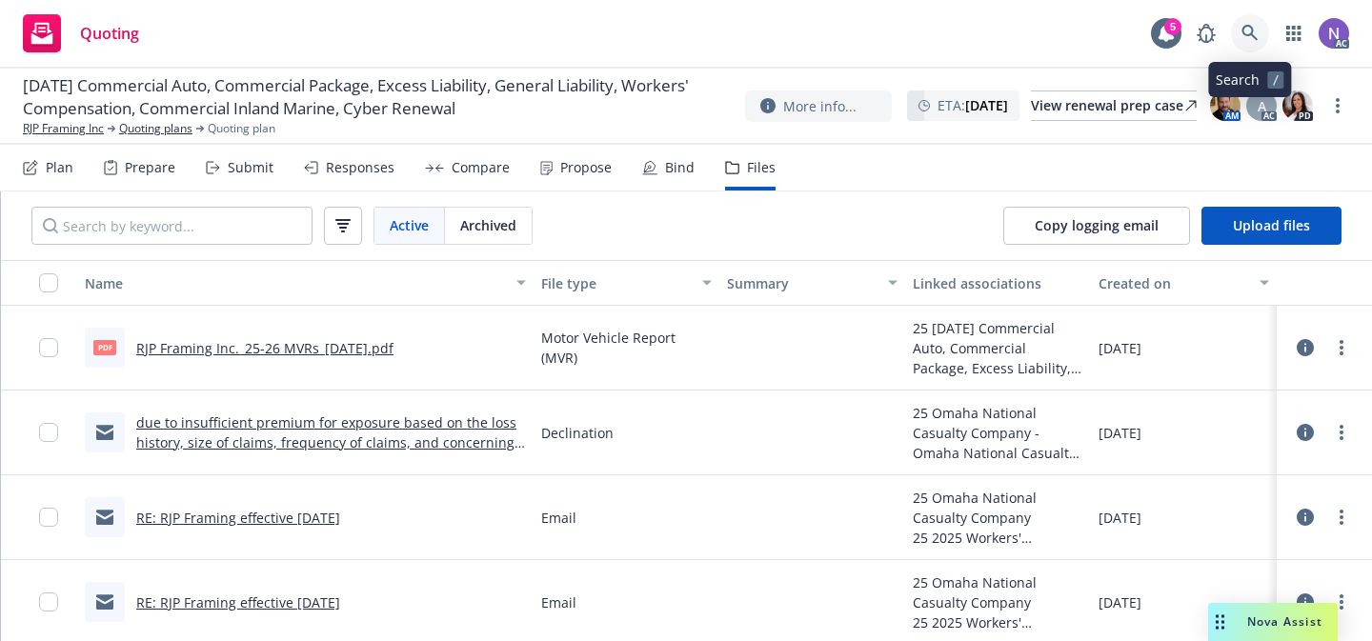
click at [1251, 37] on icon at bounding box center [1249, 33] width 17 height 17
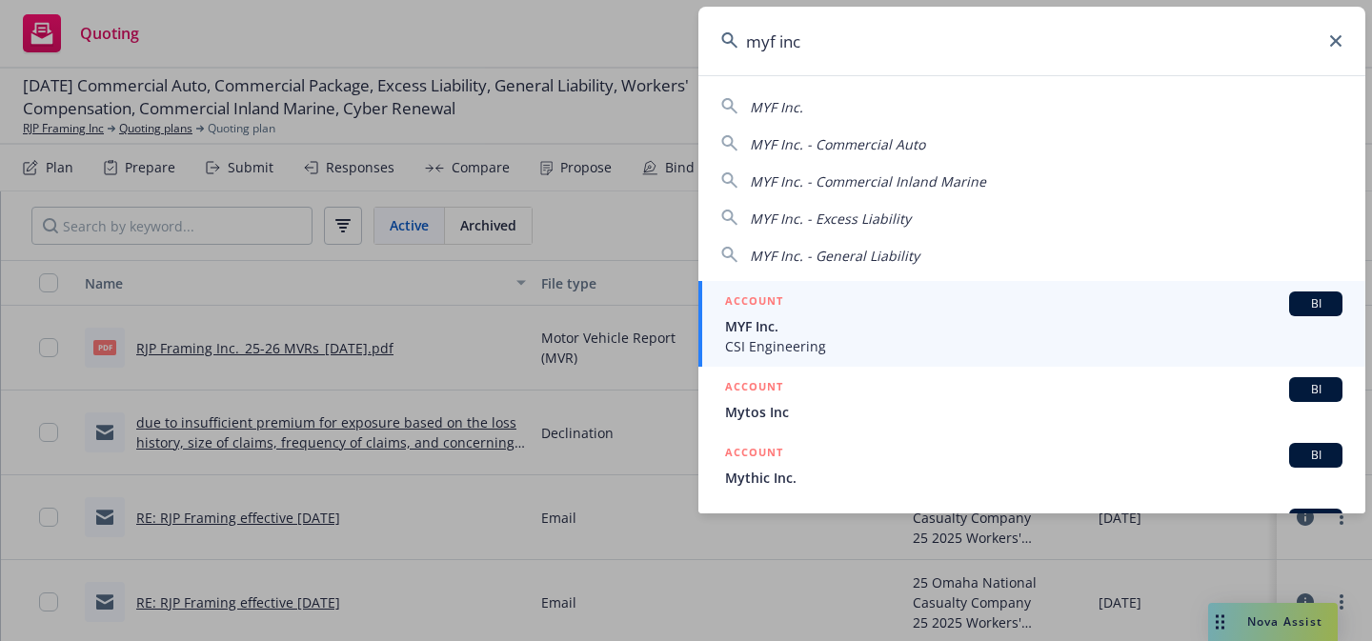
type input "myf inc"
click at [920, 329] on span "MYF Inc." at bounding box center [1033, 326] width 617 height 20
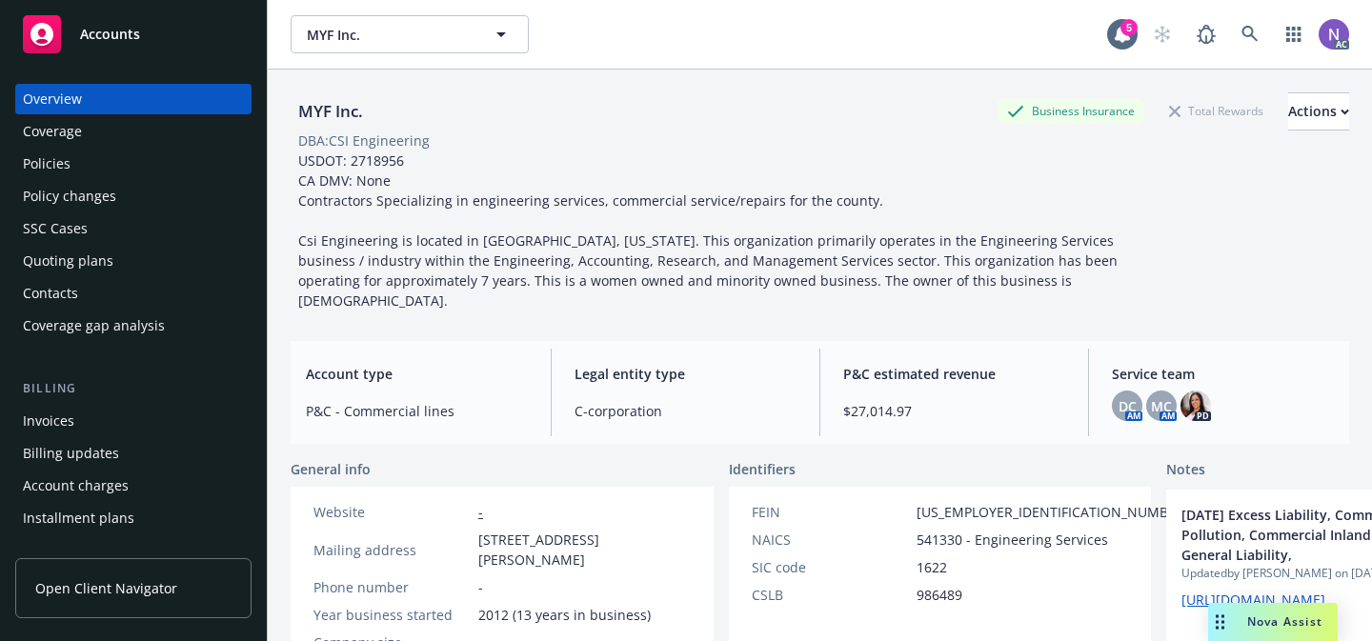
click at [109, 253] on div "Quoting plans" at bounding box center [68, 261] width 90 height 30
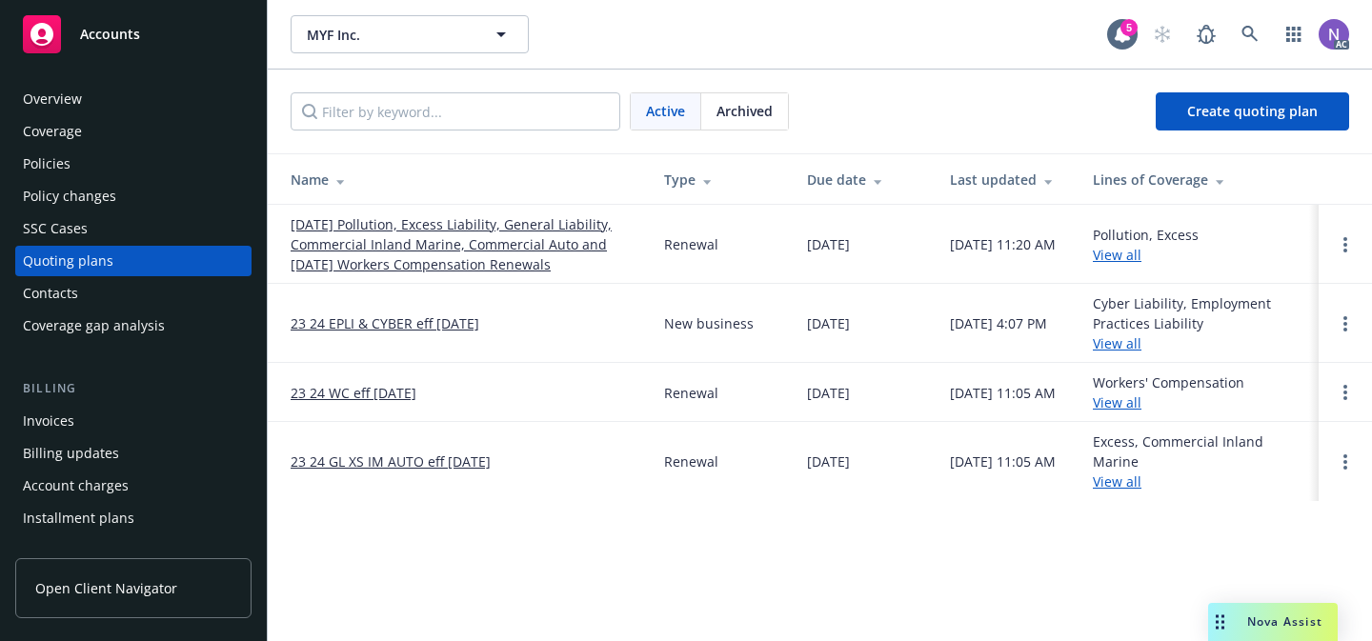
click at [78, 171] on div "Policies" at bounding box center [133, 164] width 221 height 30
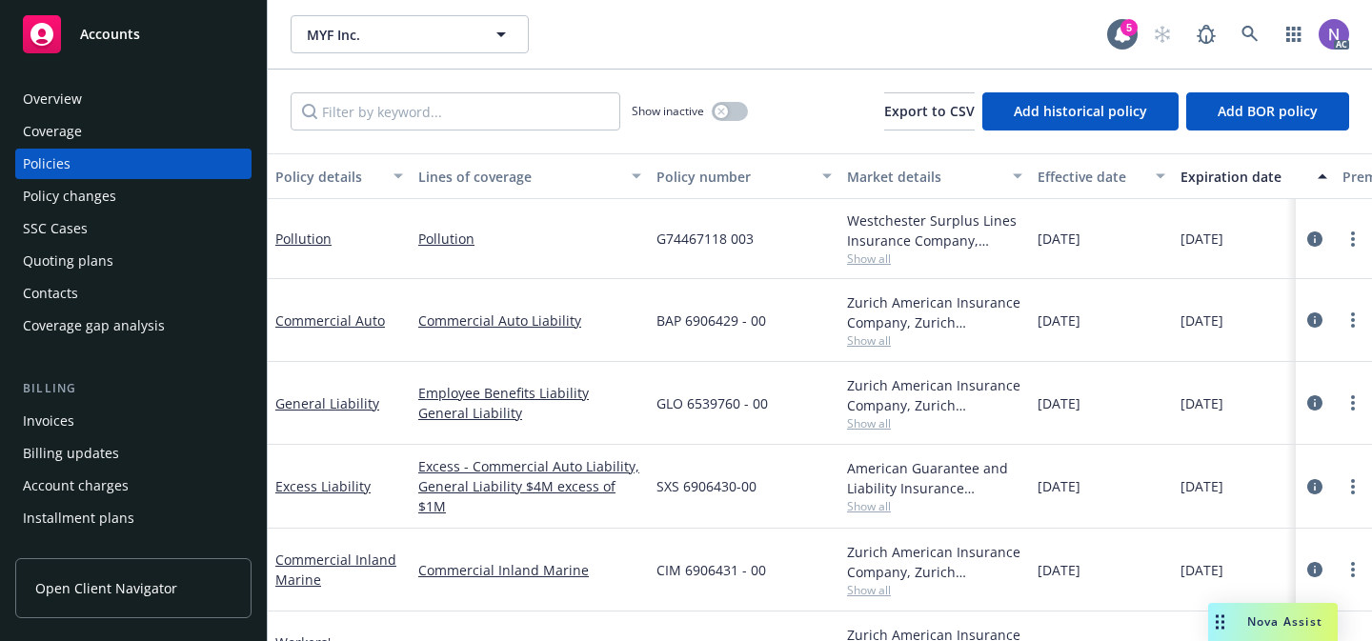
scroll to position [52, 0]
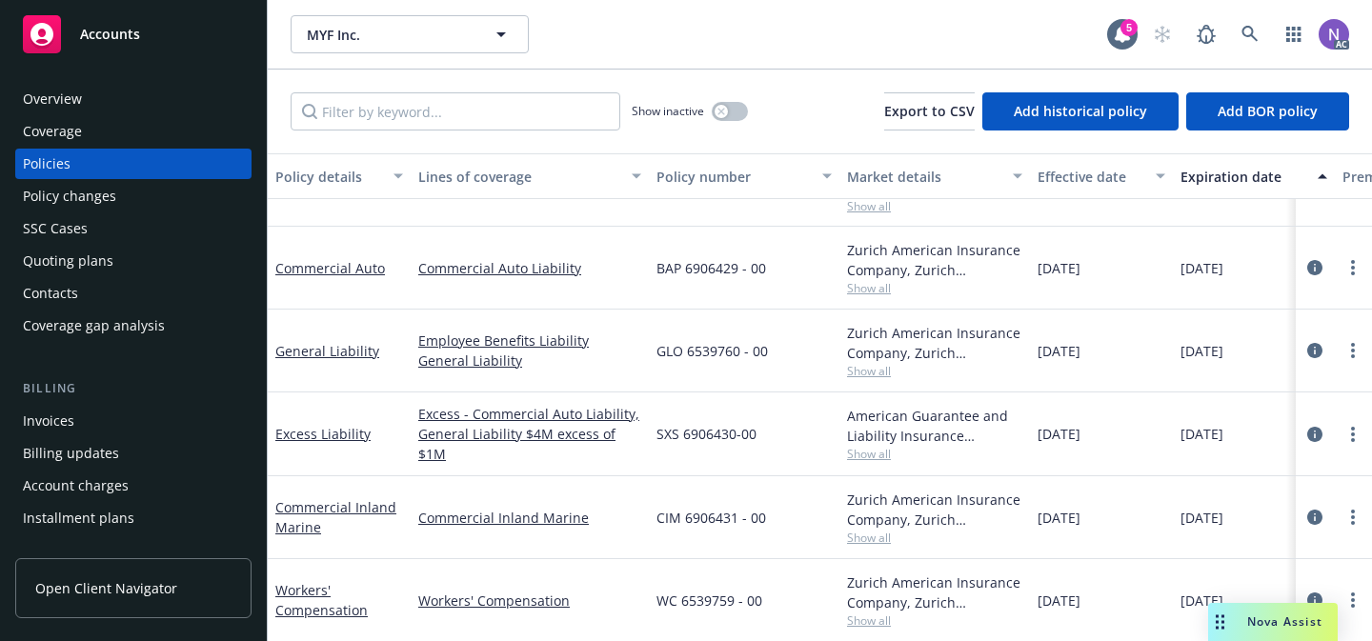
click at [109, 234] on div "SSC Cases" at bounding box center [133, 228] width 221 height 30
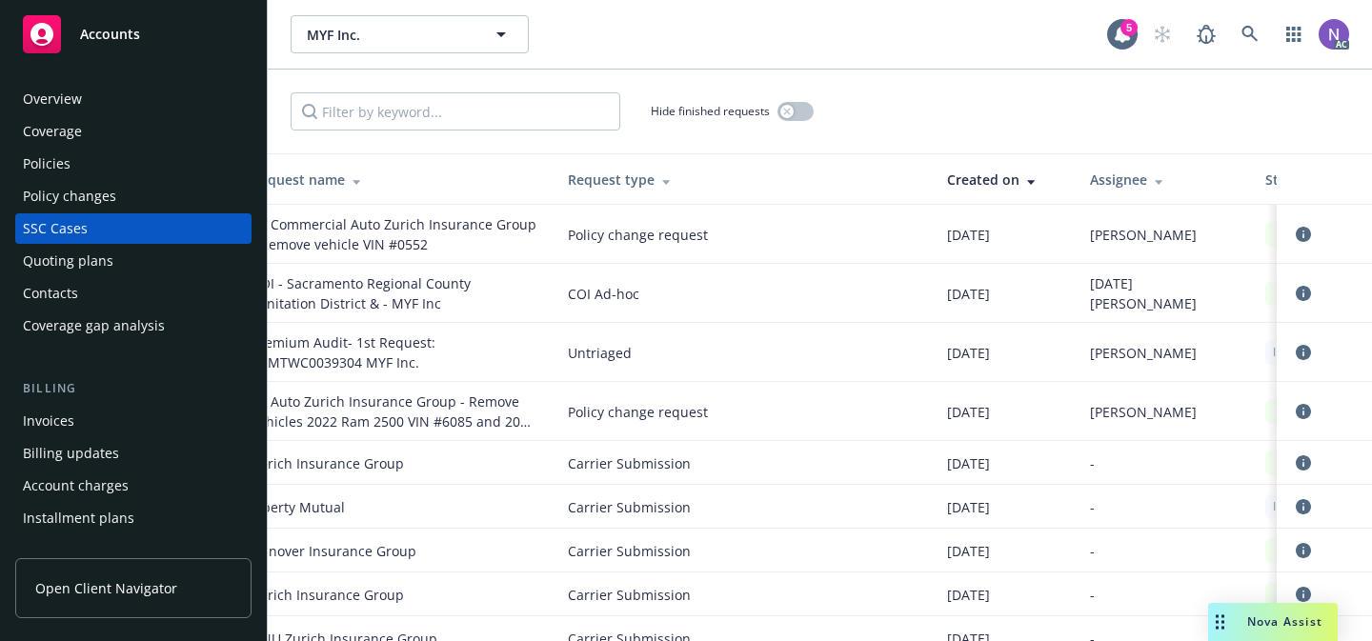
scroll to position [0, 41]
click at [1301, 350] on icon "circleInformation" at bounding box center [1302, 352] width 15 height 15
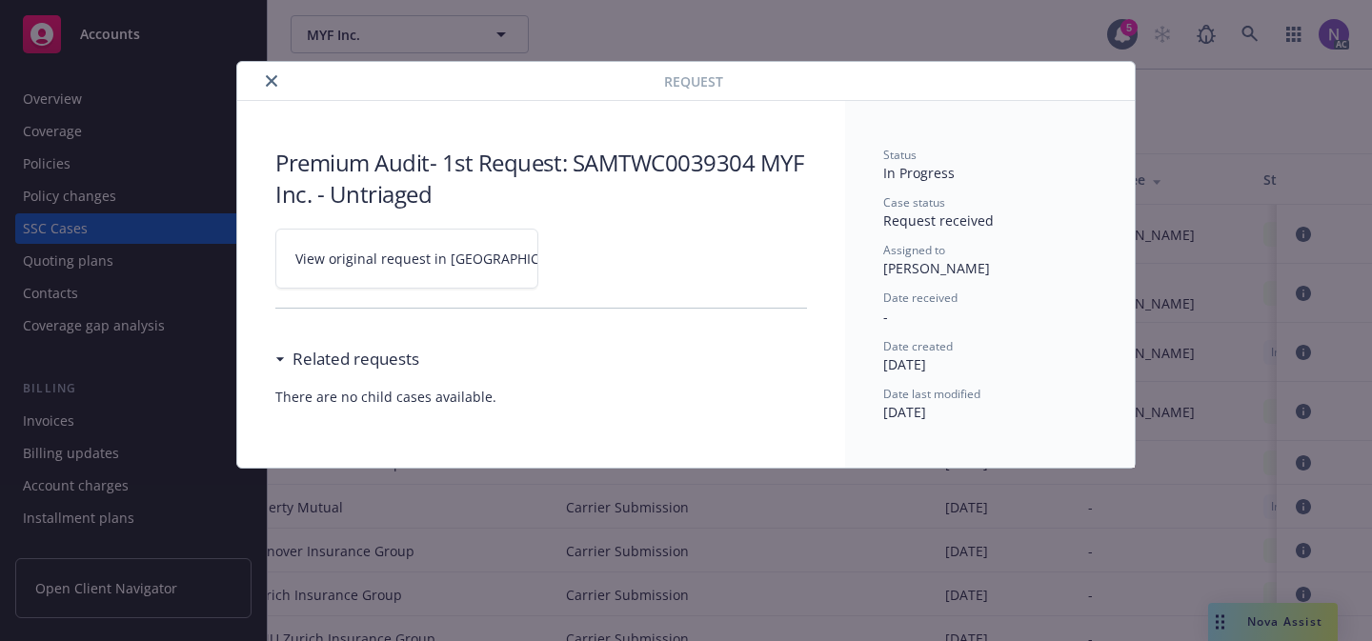
click at [465, 236] on link "View original request in [GEOGRAPHIC_DATA]" at bounding box center [406, 259] width 263 height 60
click at [266, 76] on icon "close" at bounding box center [271, 80] width 11 height 11
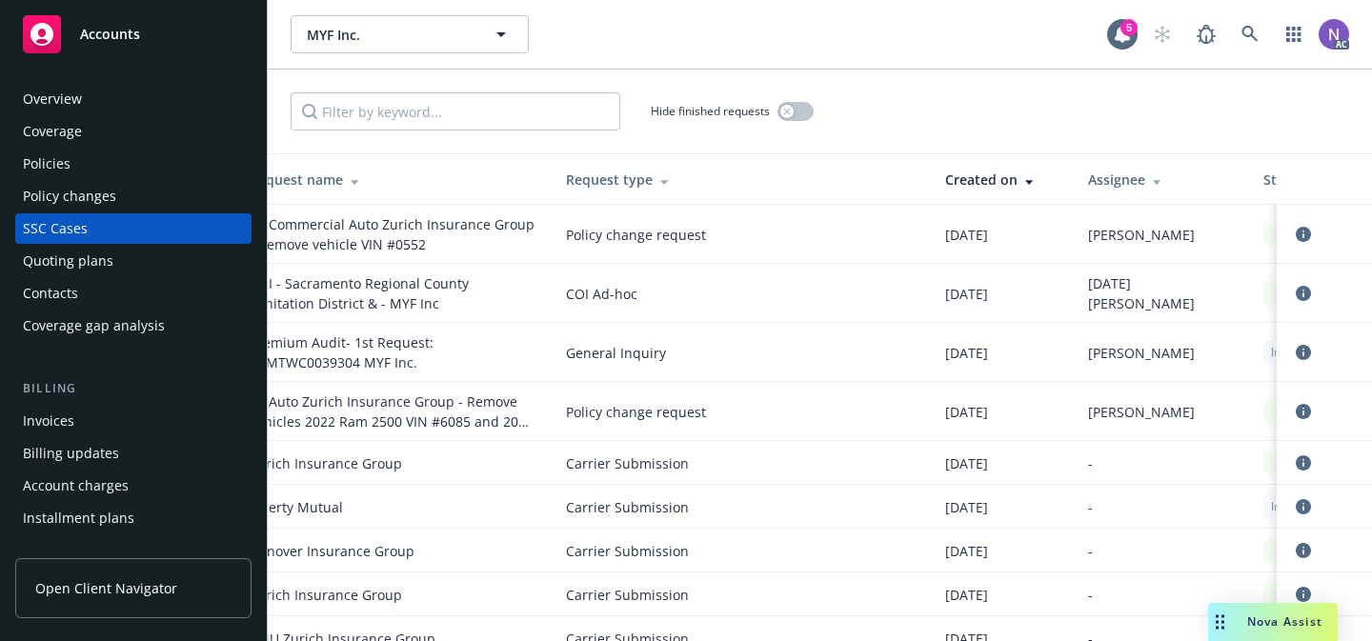
click at [106, 163] on div "Policies" at bounding box center [133, 164] width 221 height 30
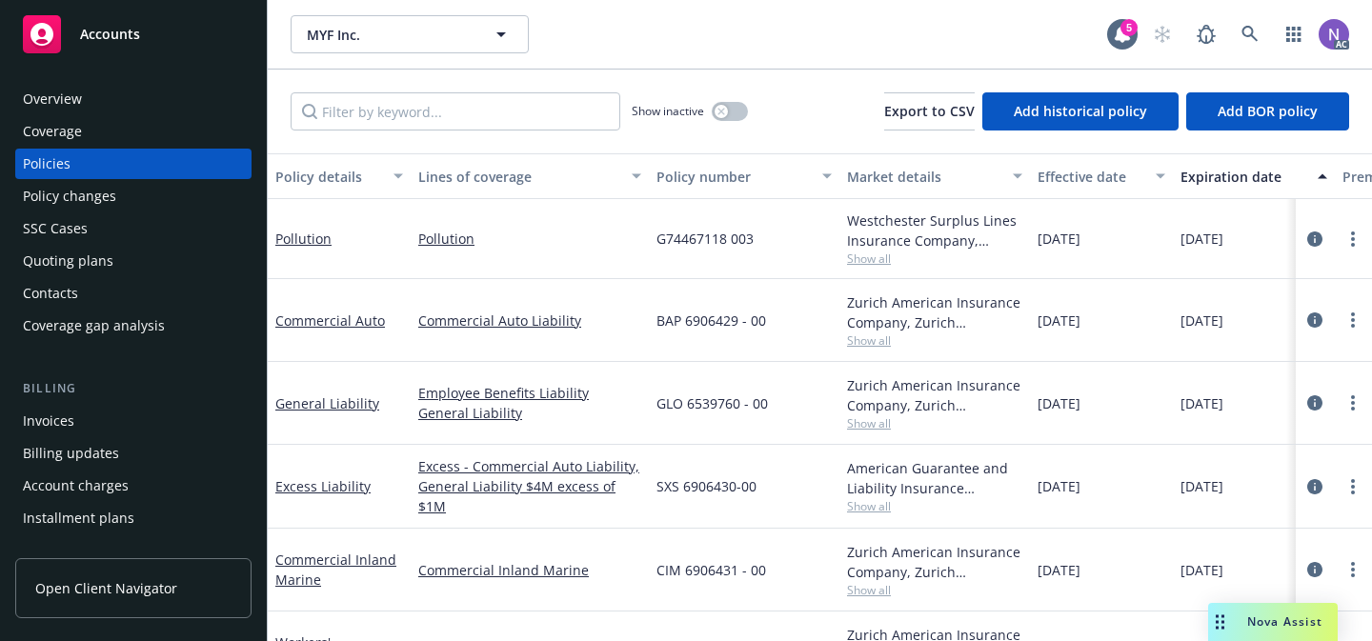
click at [122, 216] on div "SSC Cases" at bounding box center [133, 228] width 221 height 30
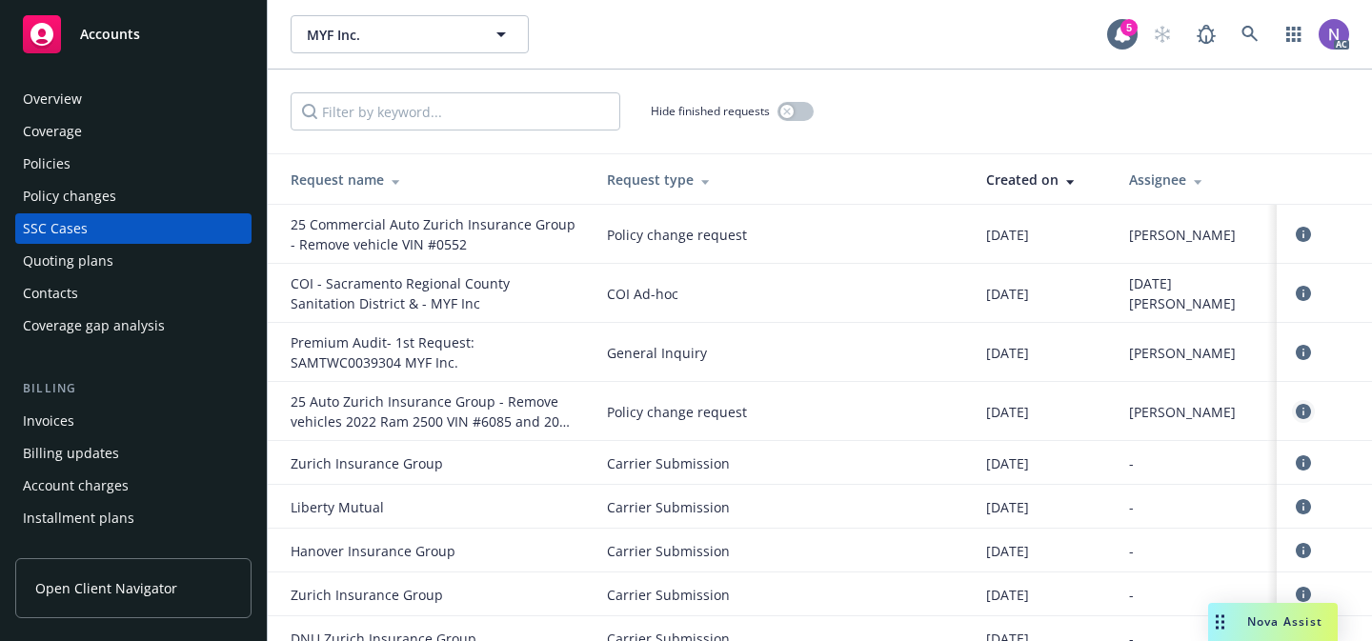
click at [1303, 414] on icon "circleInformation" at bounding box center [1302, 411] width 15 height 15
click at [173, 204] on div "Policy changes" at bounding box center [133, 196] width 221 height 30
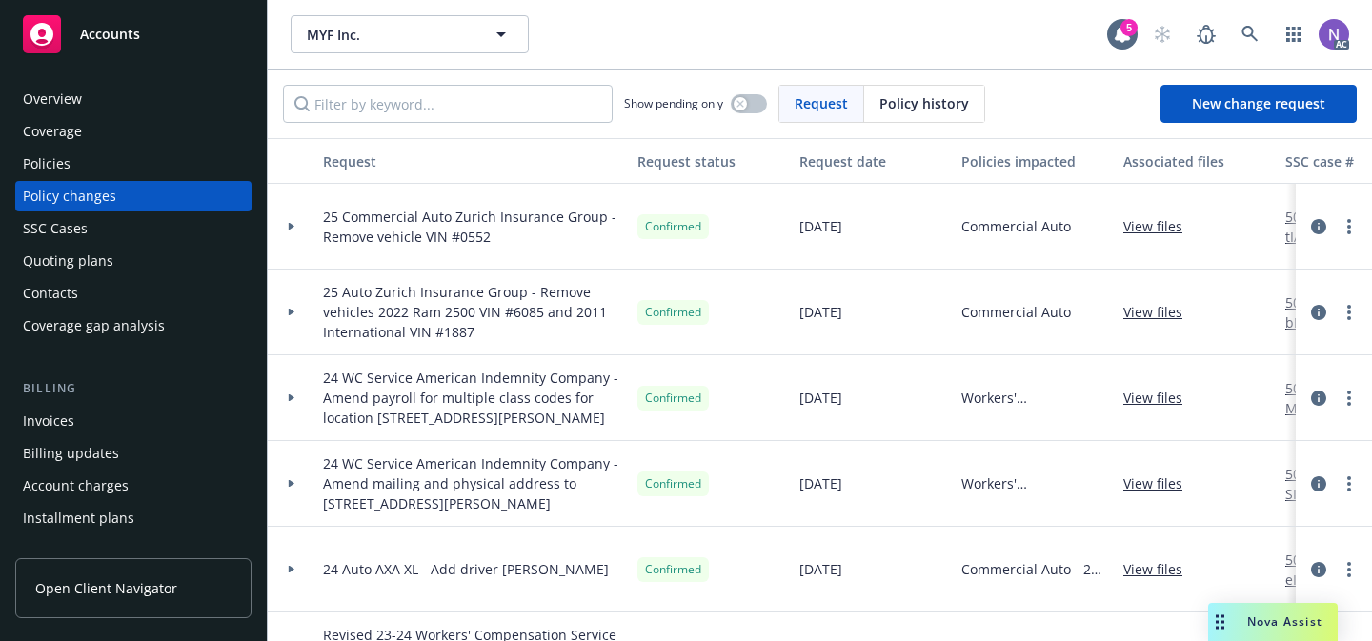
click at [141, 102] on div "Overview" at bounding box center [133, 99] width 221 height 30
